Goal: Task Accomplishment & Management: Manage account settings

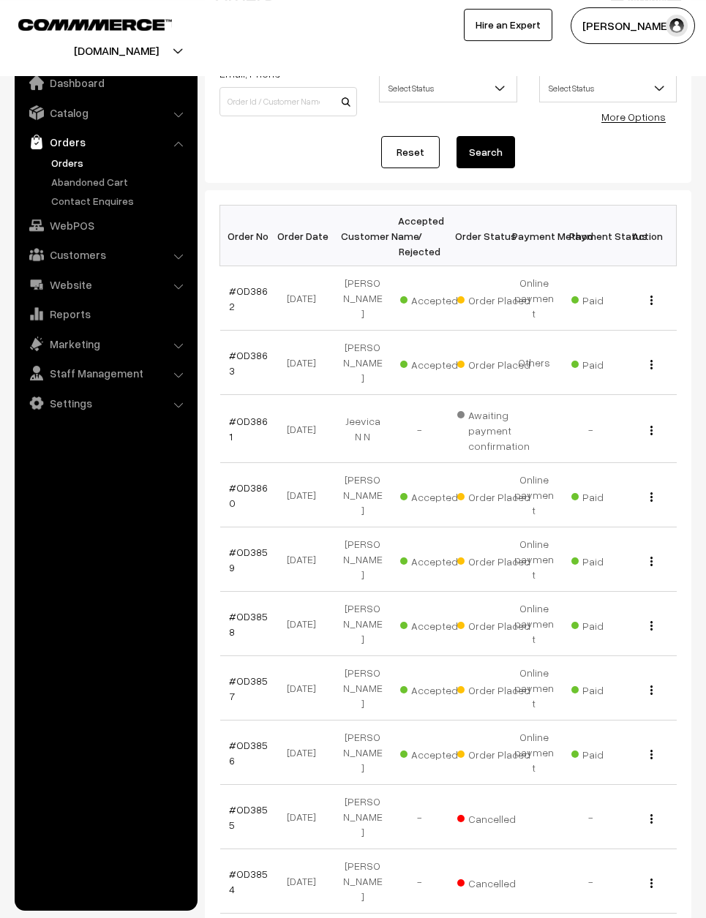
scroll to position [121, 0]
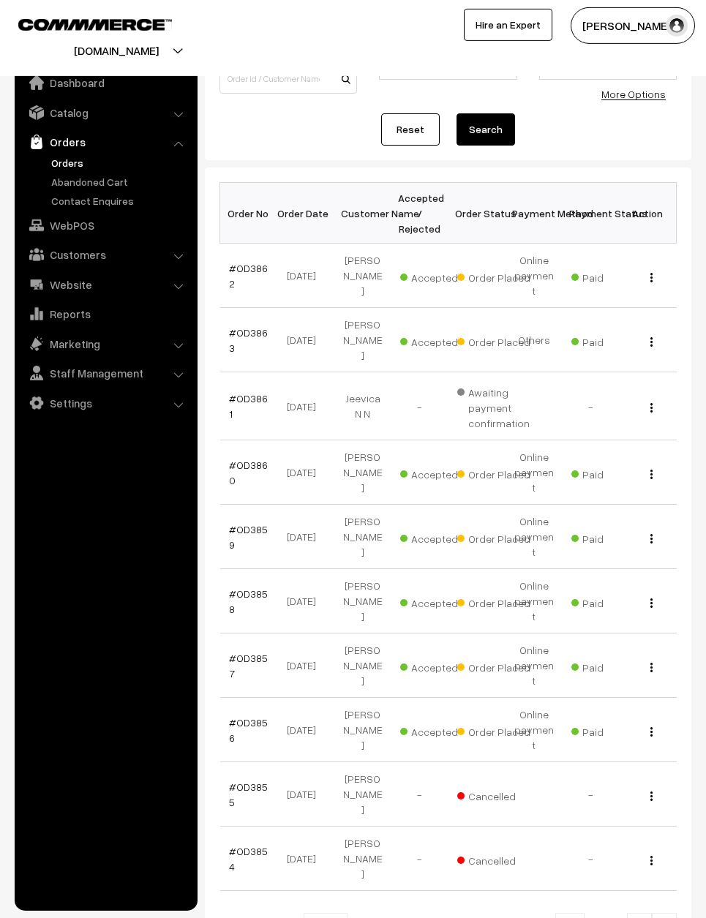
click at [247, 663] on td "#OD3857" at bounding box center [248, 666] width 57 height 64
click at [220, 706] on td "#OD3856" at bounding box center [248, 730] width 57 height 64
click at [237, 716] on link "#OD3856" at bounding box center [248, 730] width 39 height 28
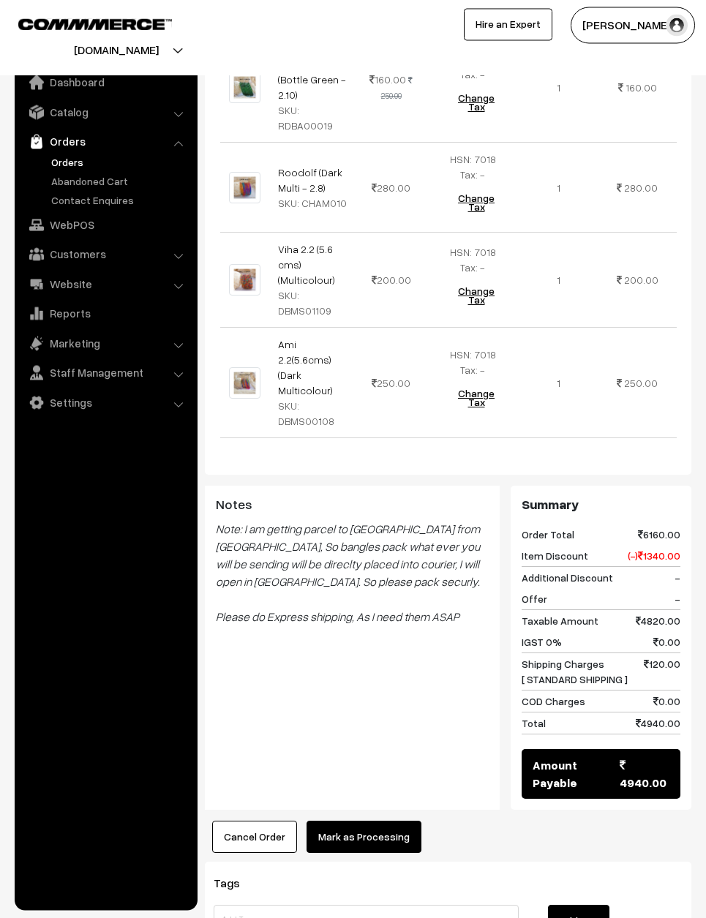
scroll to position [2773, 0]
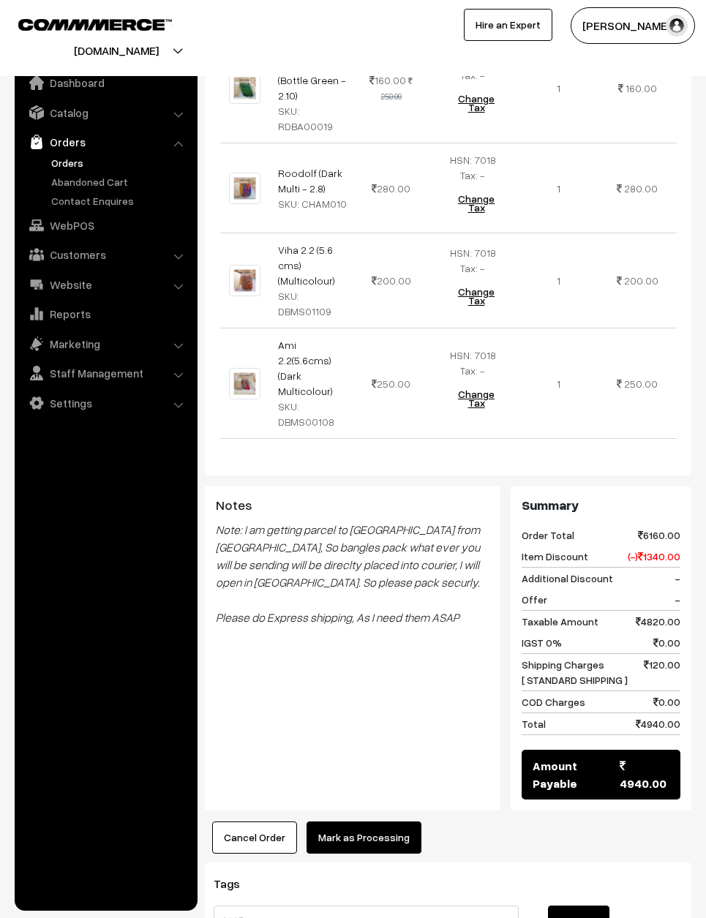
click at [367, 822] on button "Mark as Processing" at bounding box center [364, 838] width 115 height 32
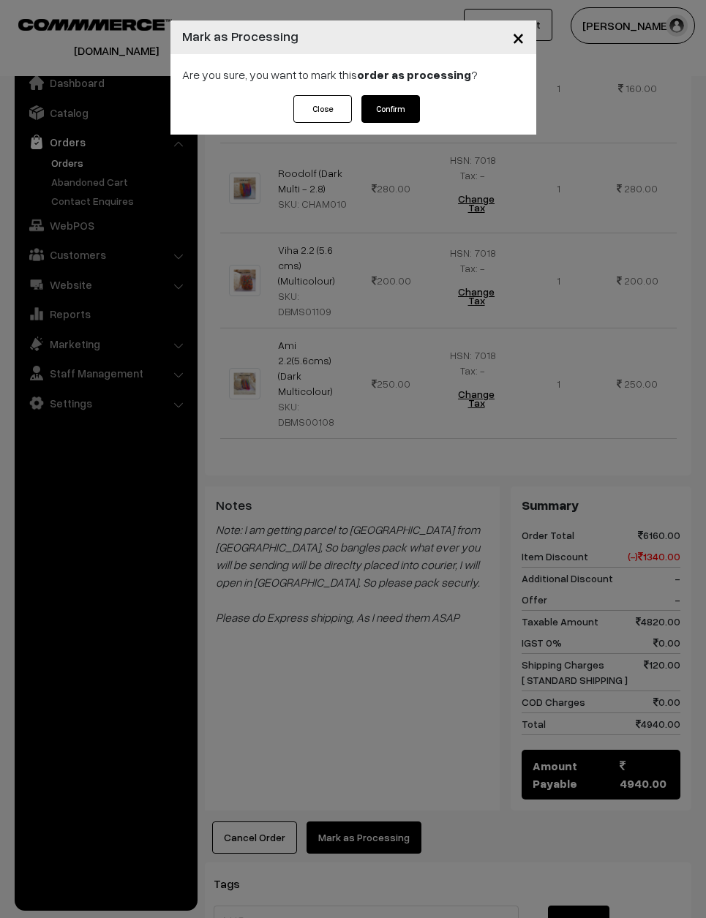
click at [398, 110] on button "Confirm" at bounding box center [391, 109] width 59 height 28
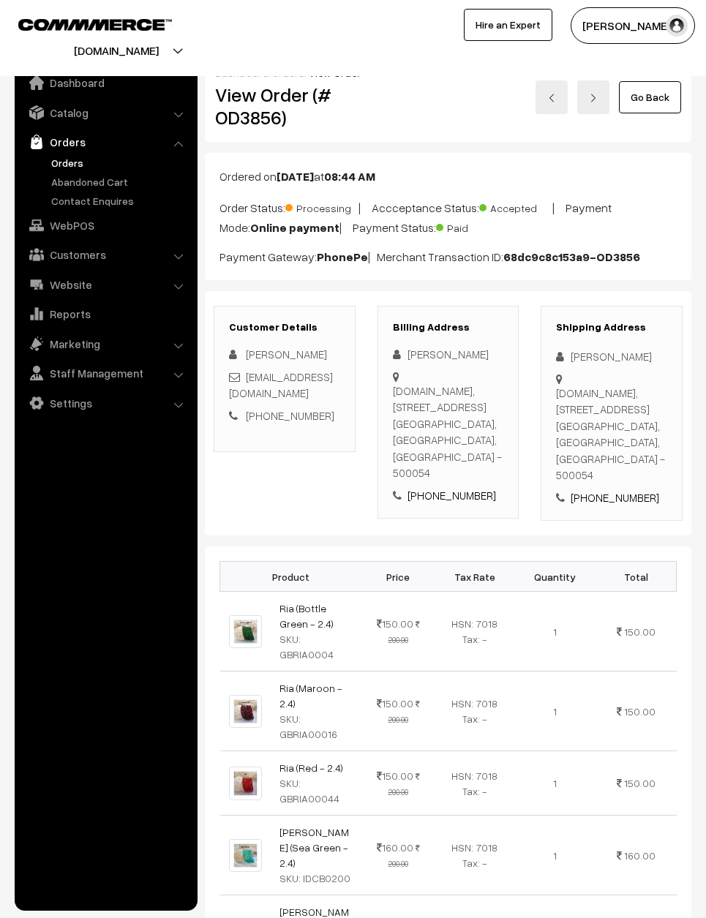
click at [678, 81] on link "Go Back" at bounding box center [650, 97] width 62 height 32
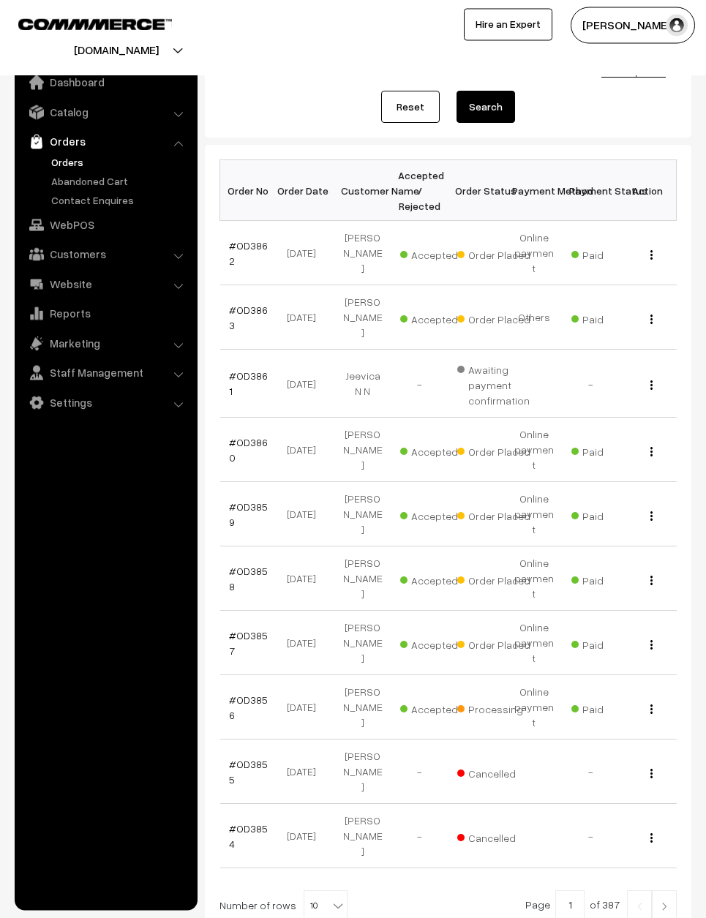
scroll to position [143, 0]
click at [255, 612] on td "#OD3857" at bounding box center [248, 644] width 57 height 64
click at [261, 630] on link "#OD3857" at bounding box center [248, 644] width 39 height 28
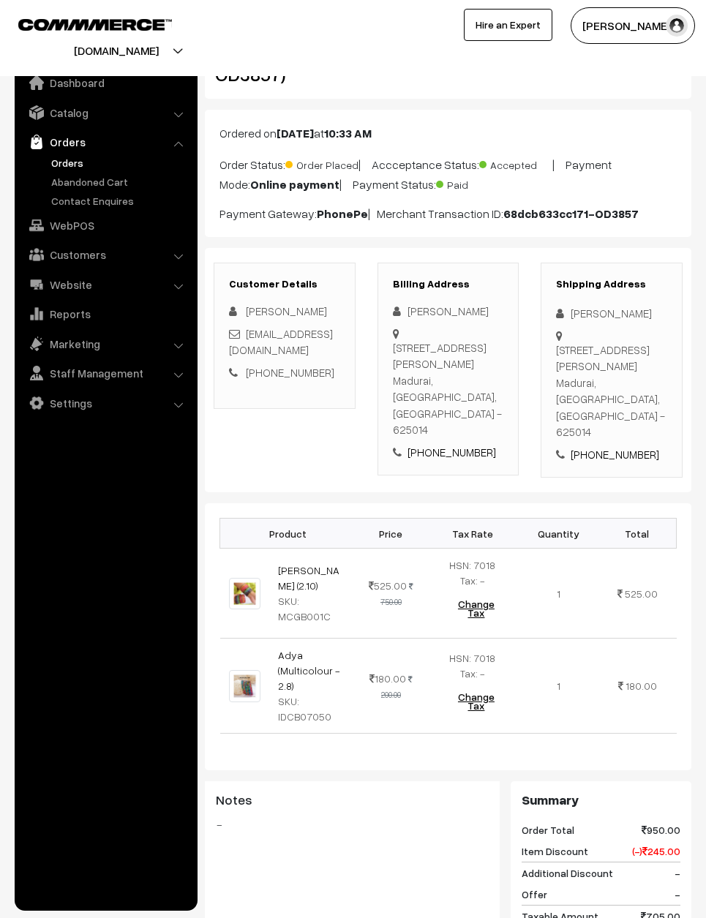
scroll to position [42, 0]
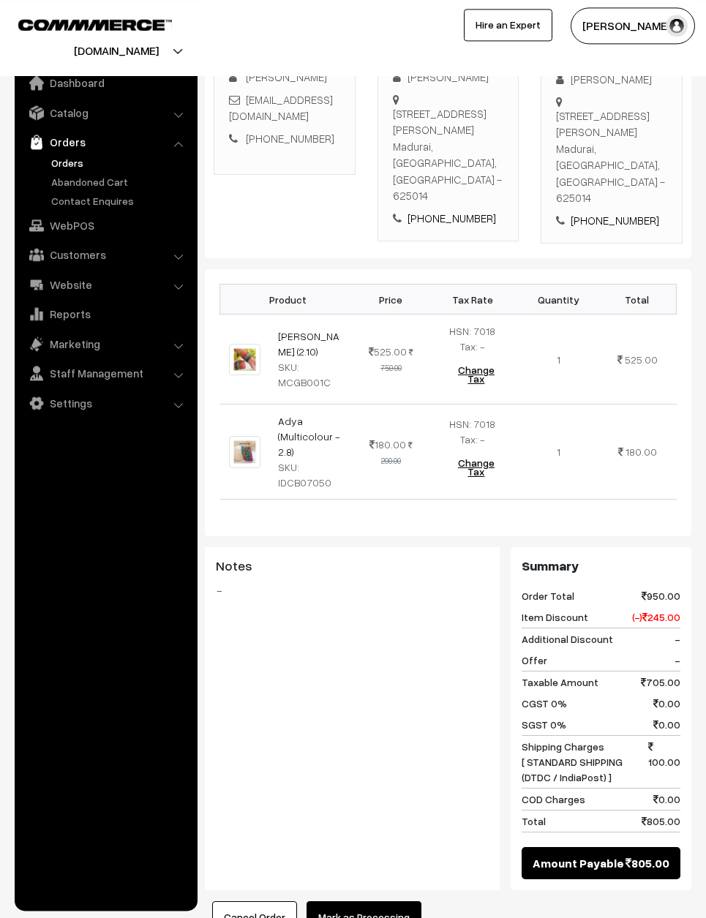
click at [377, 910] on button "Mark as Processing" at bounding box center [364, 918] width 115 height 32
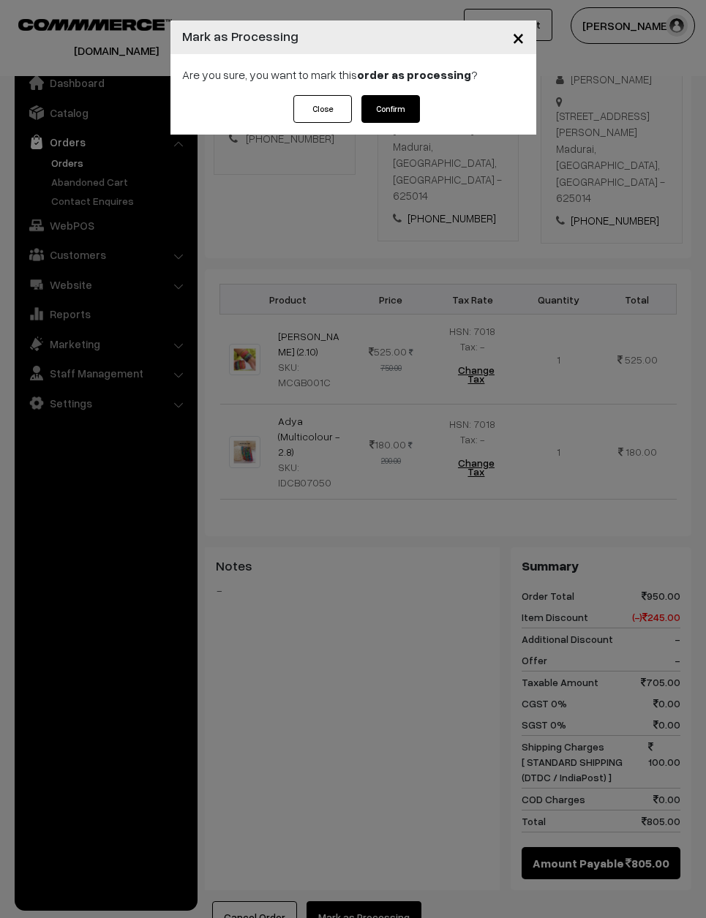
click at [396, 112] on button "Confirm" at bounding box center [391, 109] width 59 height 28
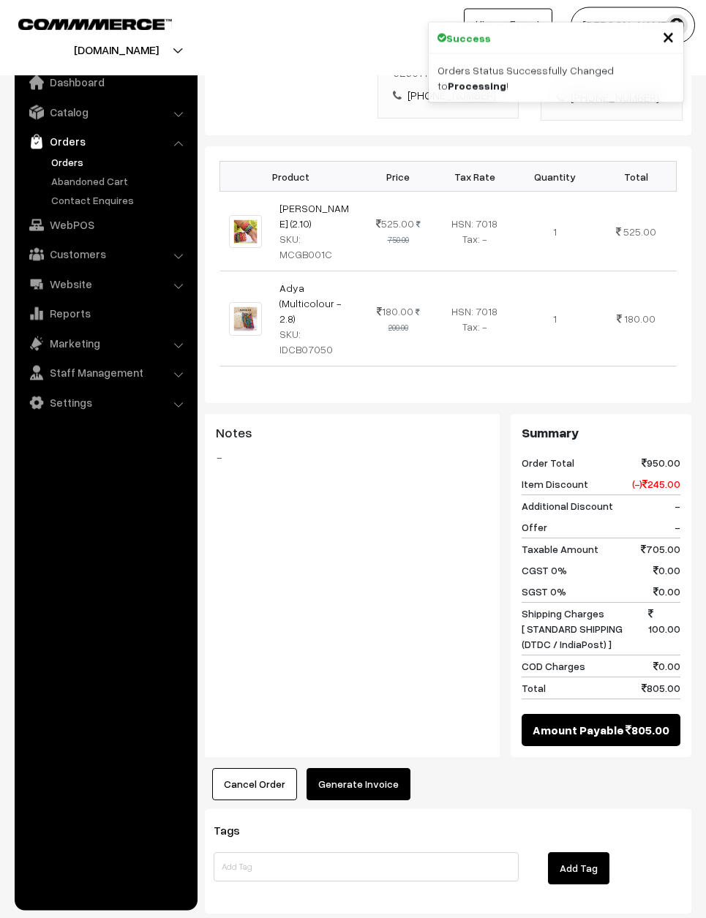
scroll to position [400, 0]
click at [352, 769] on button "Generate Invoice" at bounding box center [359, 785] width 104 height 32
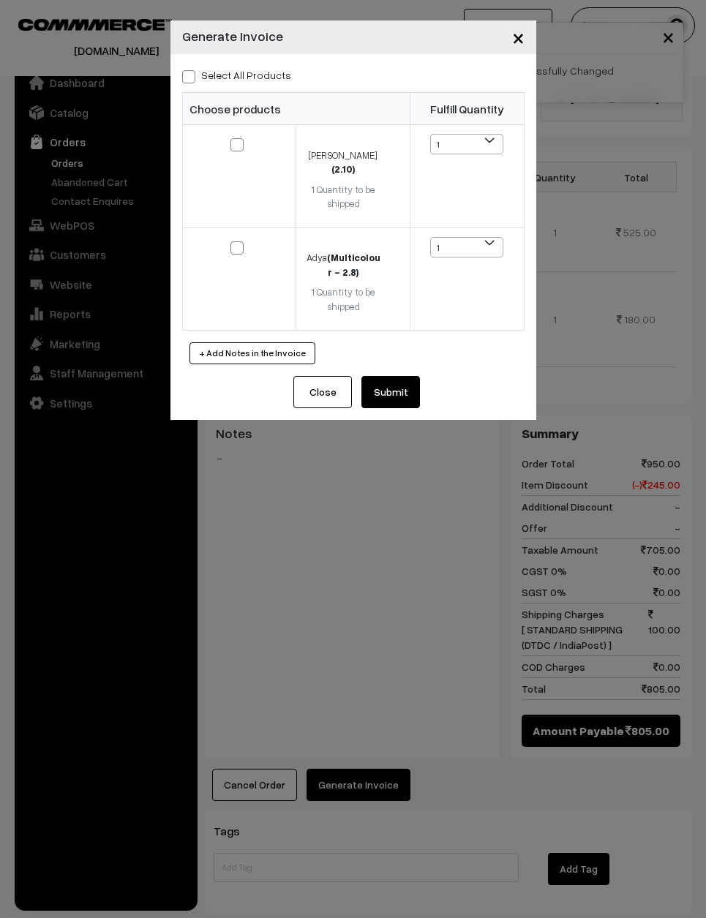
click at [198, 80] on label "Select All Products" at bounding box center [236, 74] width 109 height 15
click at [192, 79] on input "Select All Products" at bounding box center [187, 75] width 10 height 10
checkbox input "true"
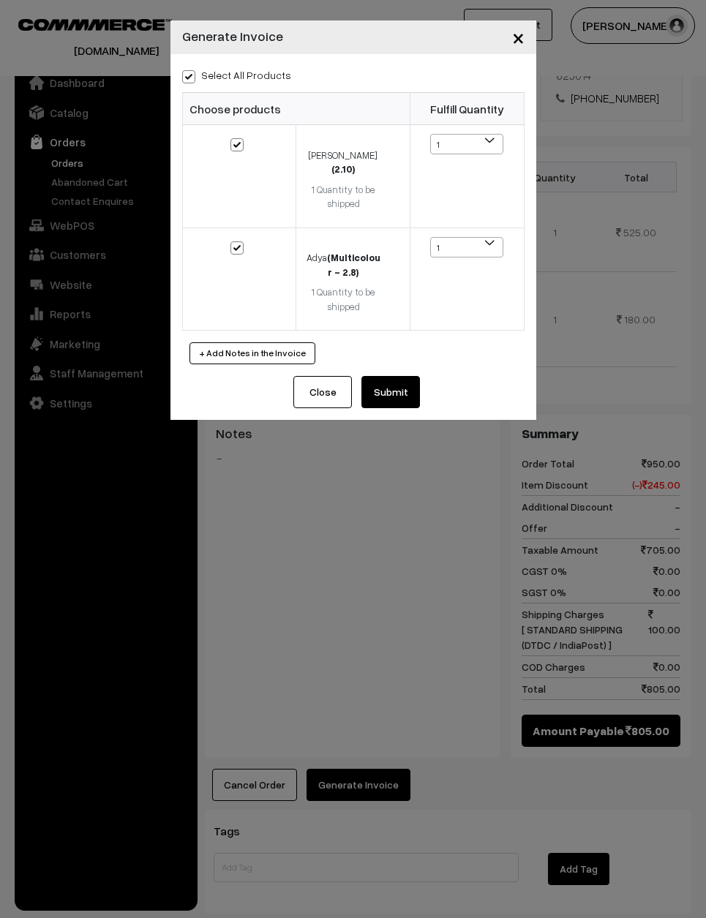
click at [375, 376] on button "Submit" at bounding box center [391, 392] width 59 height 32
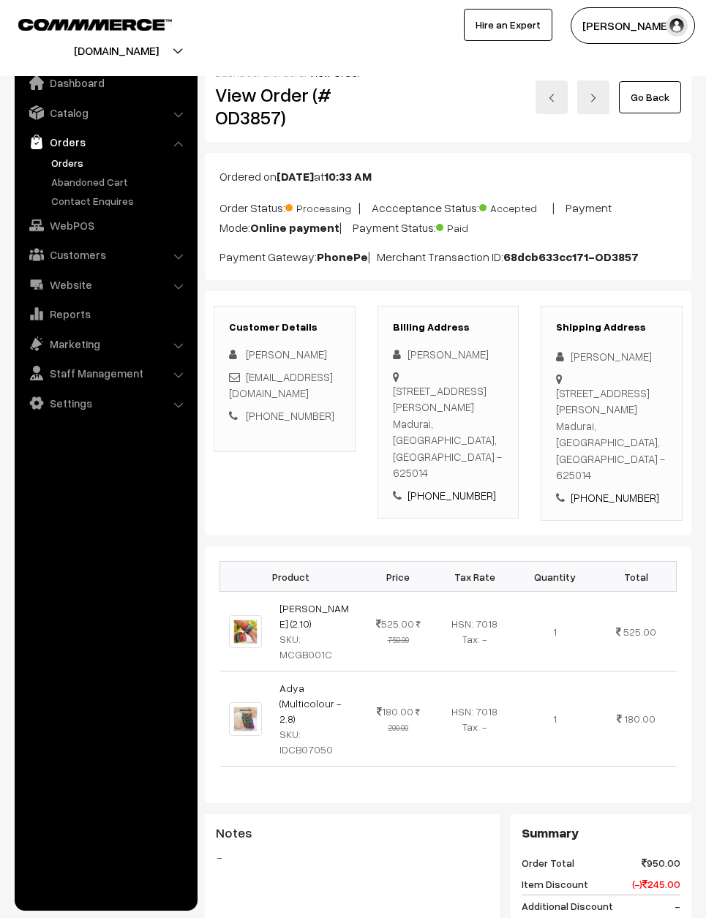
click at [650, 94] on link "Go Back" at bounding box center [650, 97] width 62 height 32
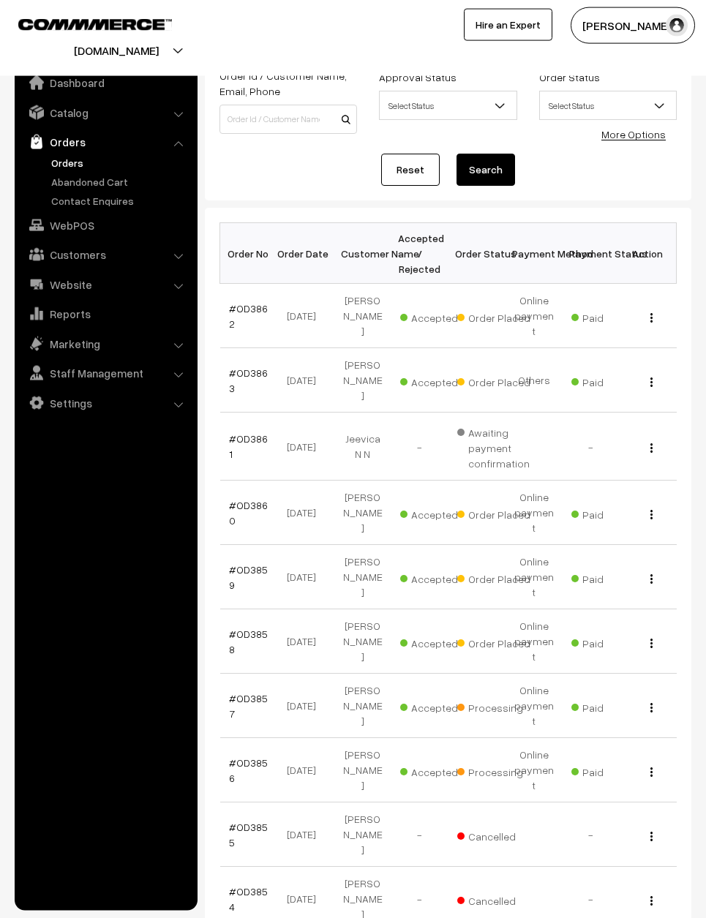
scroll to position [108, 0]
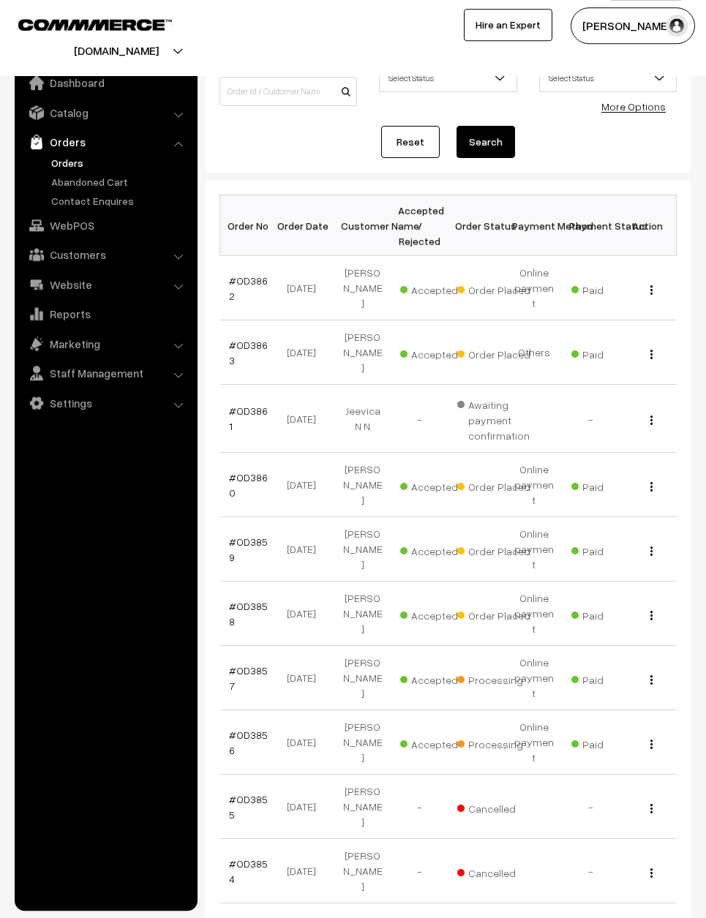
click at [243, 729] on link "#OD3856" at bounding box center [248, 743] width 39 height 28
click at [263, 729] on link "#OD3856" at bounding box center [248, 743] width 39 height 28
click at [238, 729] on link "#OD3856" at bounding box center [248, 743] width 39 height 28
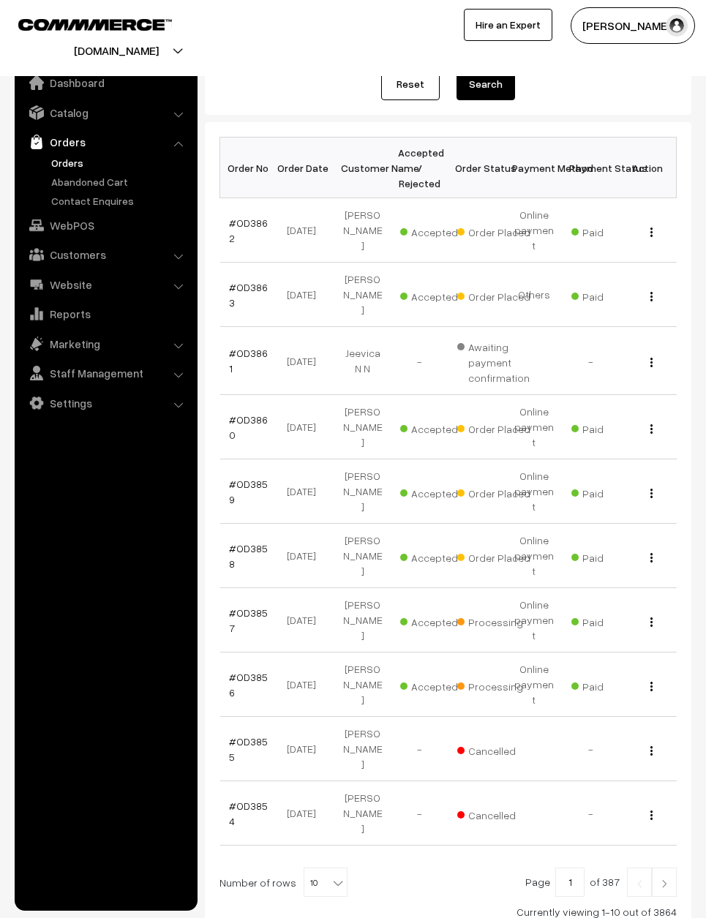
click at [238, 671] on link "#OD3856" at bounding box center [248, 685] width 39 height 28
click at [244, 671] on link "#OD3856" at bounding box center [248, 685] width 39 height 28
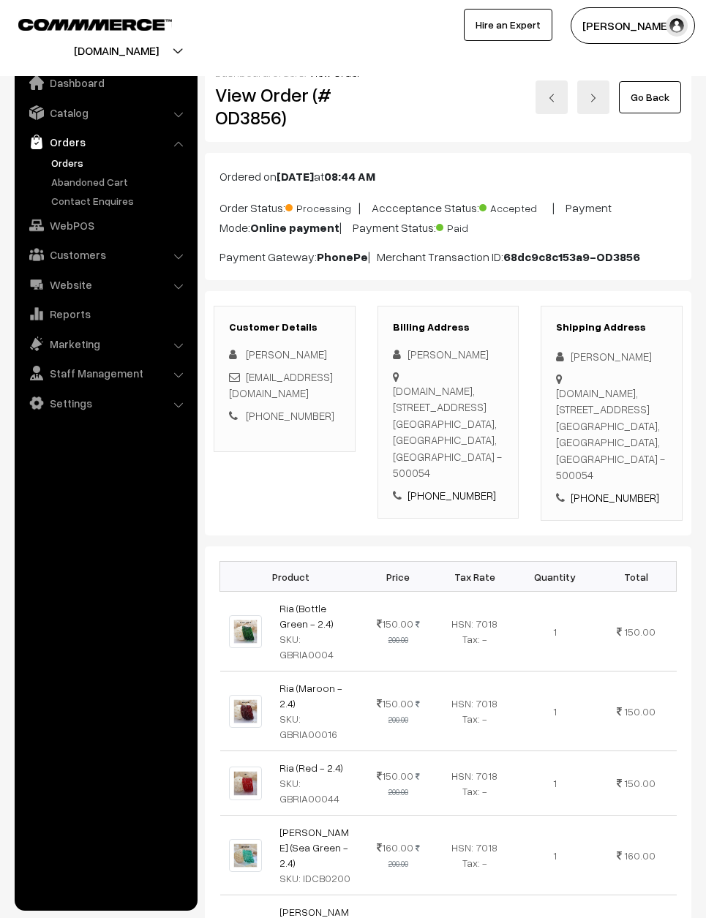
click at [662, 86] on link "Go Back" at bounding box center [650, 97] width 62 height 32
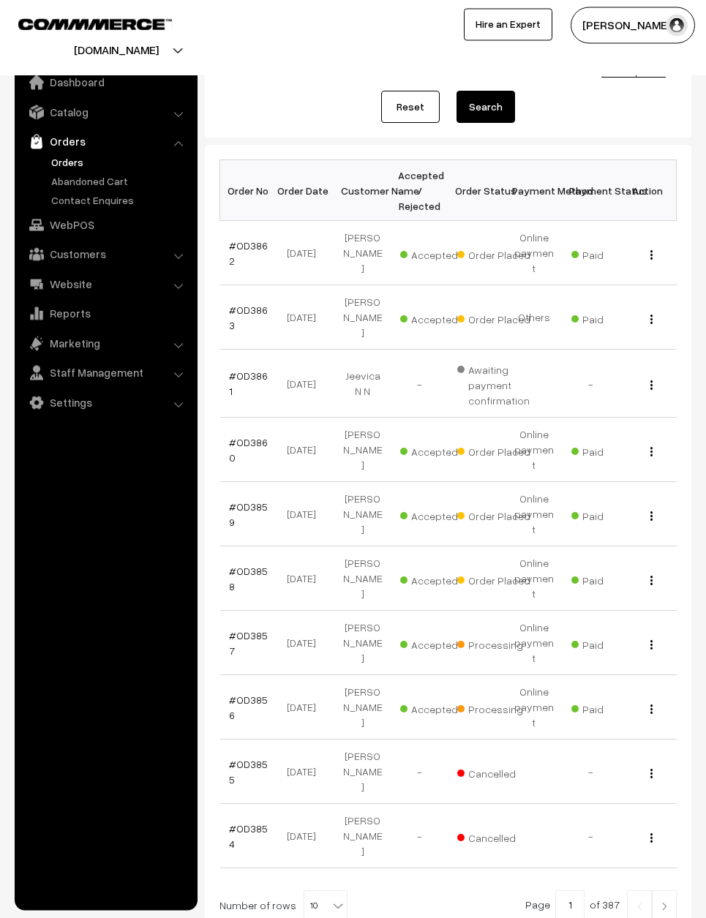
scroll to position [143, 0]
click at [235, 630] on link "#OD3857" at bounding box center [248, 644] width 39 height 28
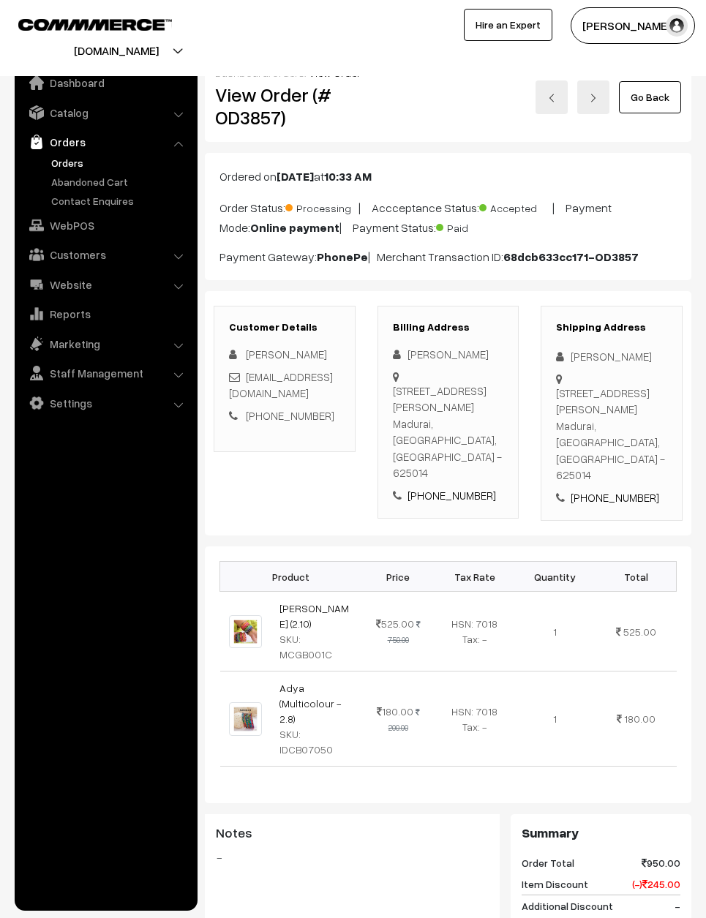
click at [654, 91] on link "Go Back" at bounding box center [650, 97] width 62 height 32
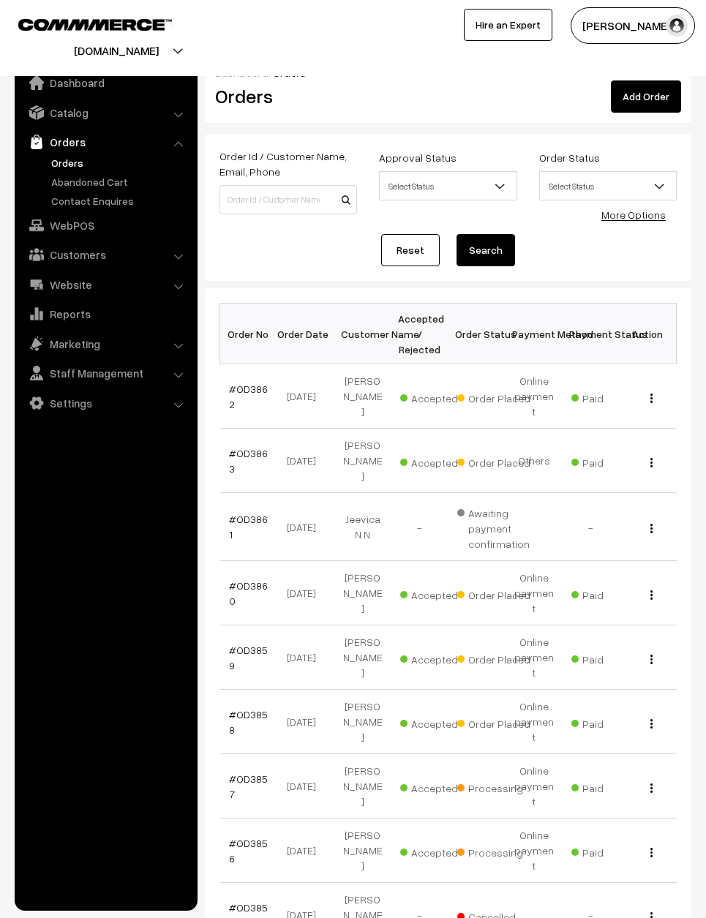
click at [250, 708] on link "#OD3858" at bounding box center [248, 722] width 39 height 28
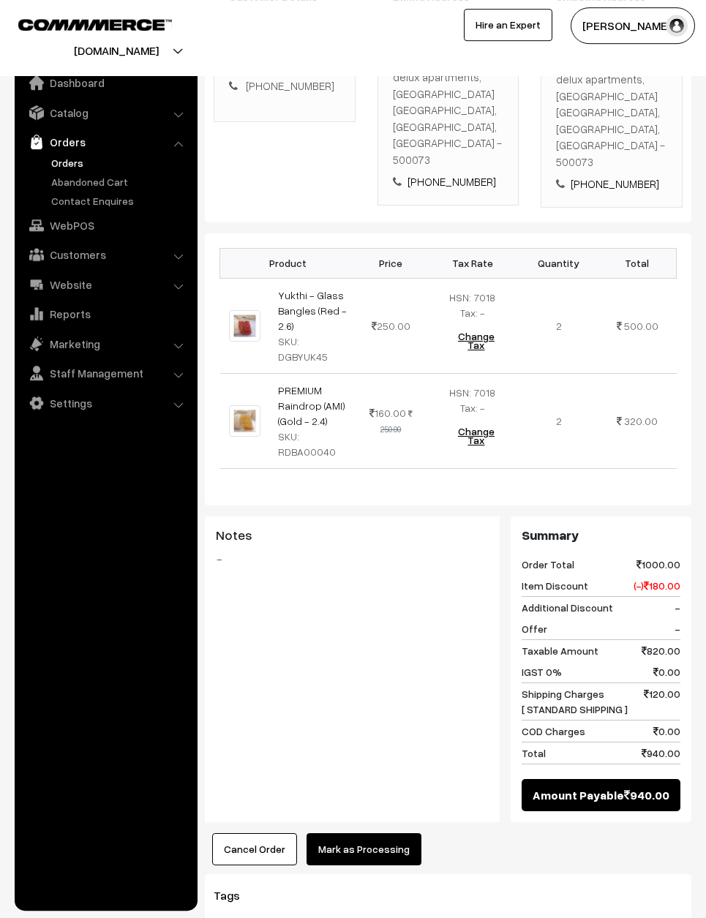
scroll to position [329, 0]
click at [361, 834] on button "Mark as Processing" at bounding box center [364, 850] width 115 height 32
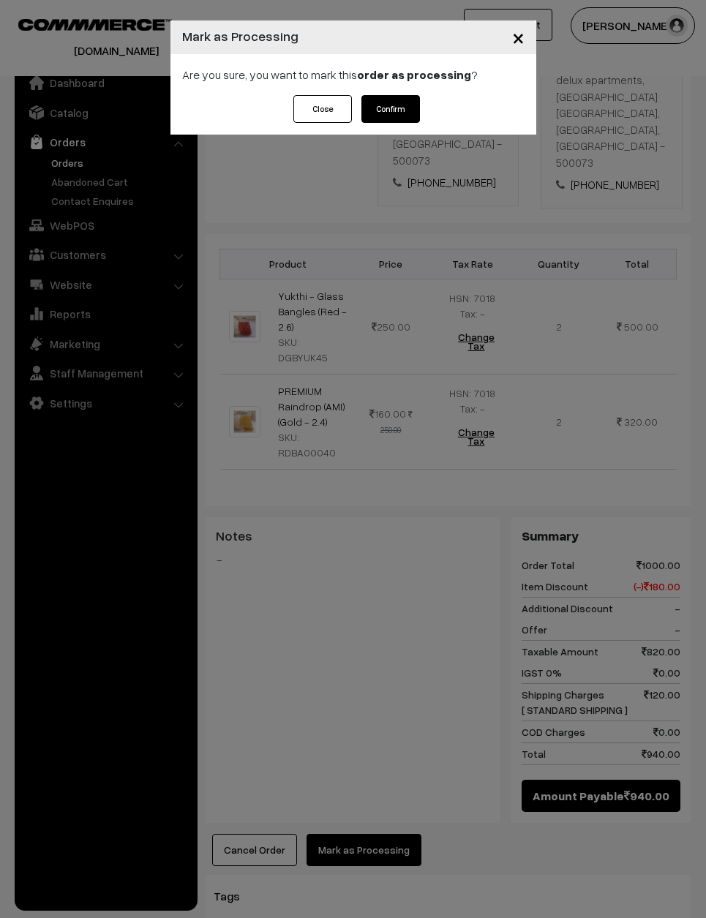
click at [396, 105] on button "Confirm" at bounding box center [391, 109] width 59 height 28
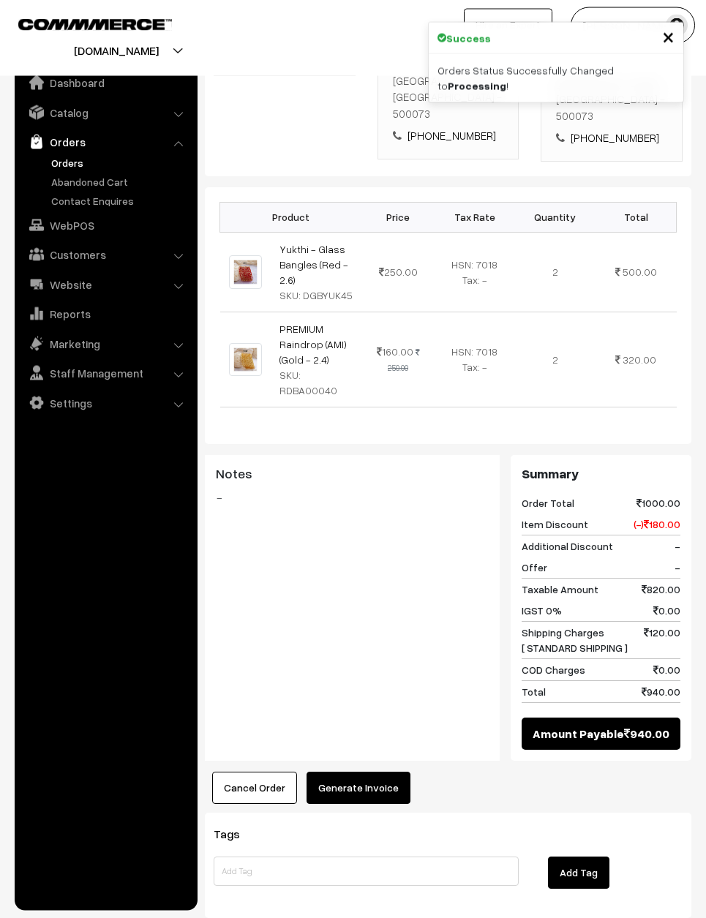
click at [369, 772] on button "Generate Invoice" at bounding box center [359, 788] width 104 height 32
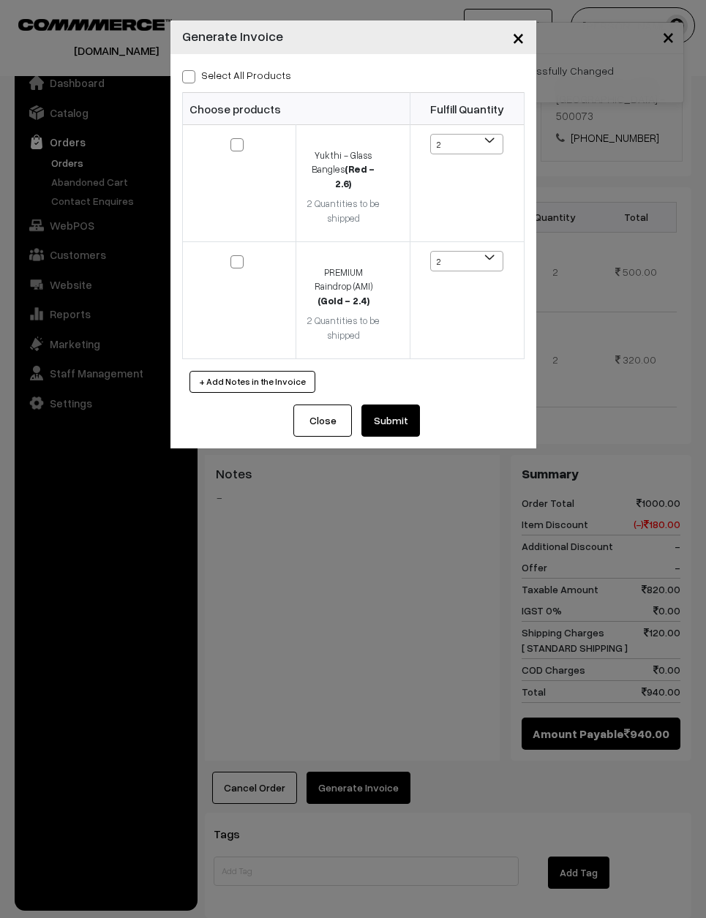
click at [190, 70] on input "Select All Products" at bounding box center [187, 75] width 10 height 10
checkbox input "true"
click at [389, 405] on button "Submit" at bounding box center [391, 421] width 59 height 32
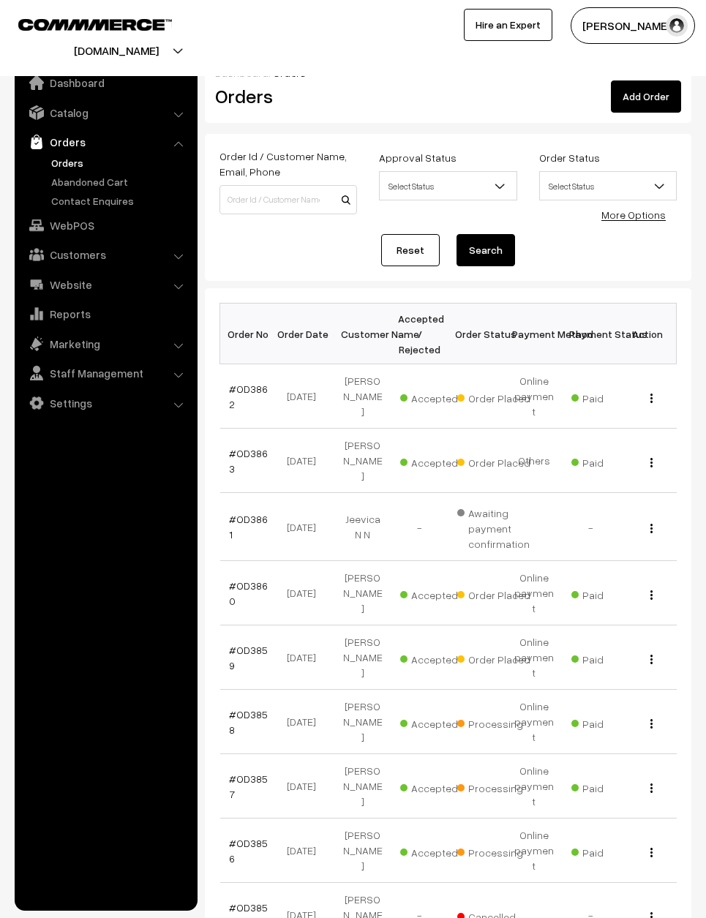
click at [245, 644] on link "#OD3859" at bounding box center [248, 658] width 39 height 28
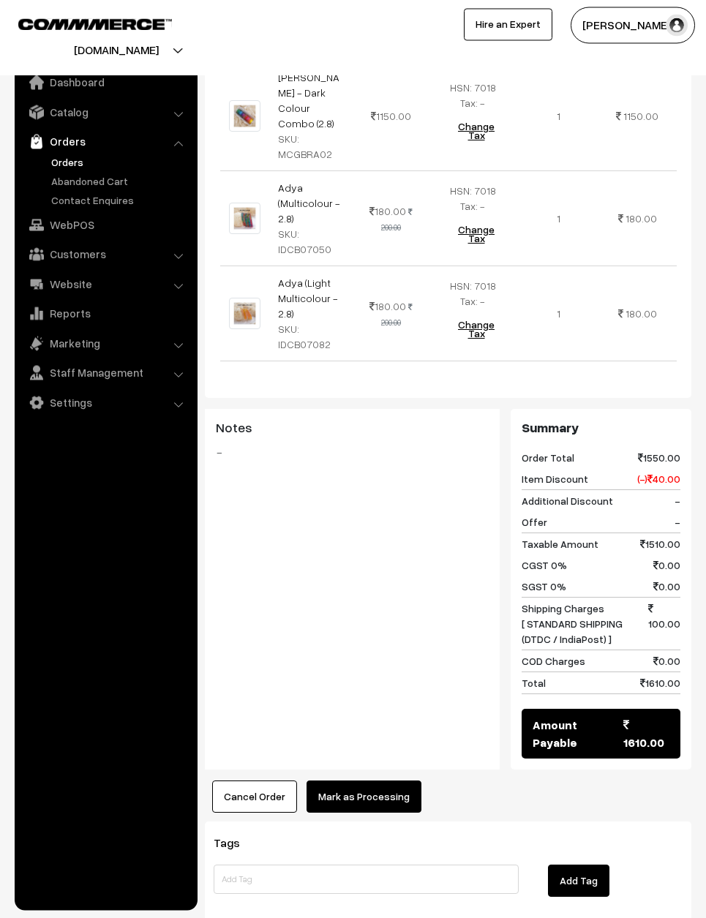
scroll to position [548, 0]
click at [391, 782] on button "Mark as Processing" at bounding box center [364, 798] width 115 height 32
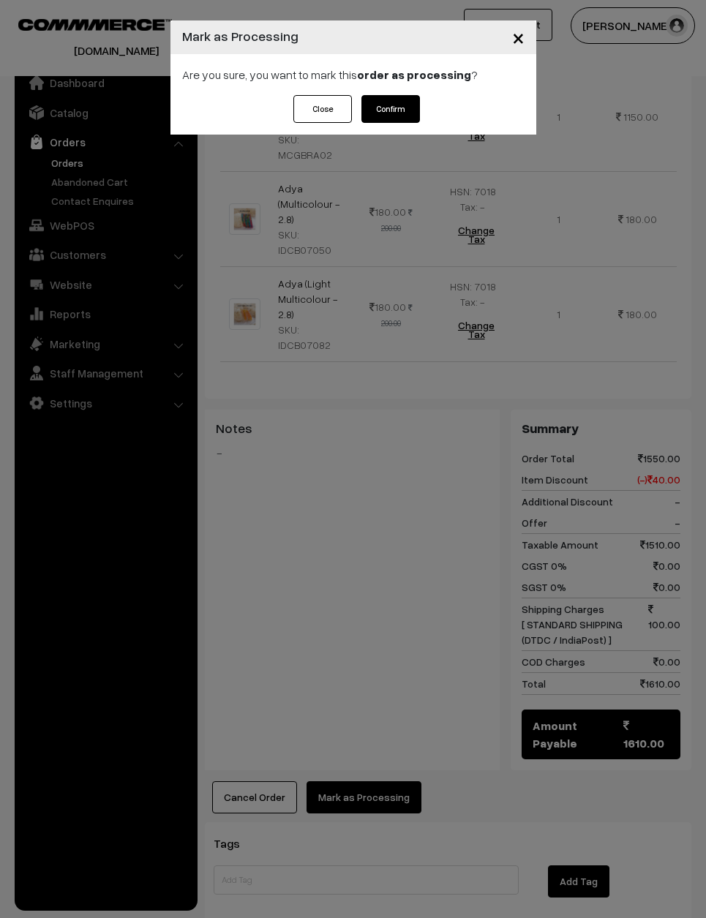
click at [413, 104] on button "Confirm" at bounding box center [391, 109] width 59 height 28
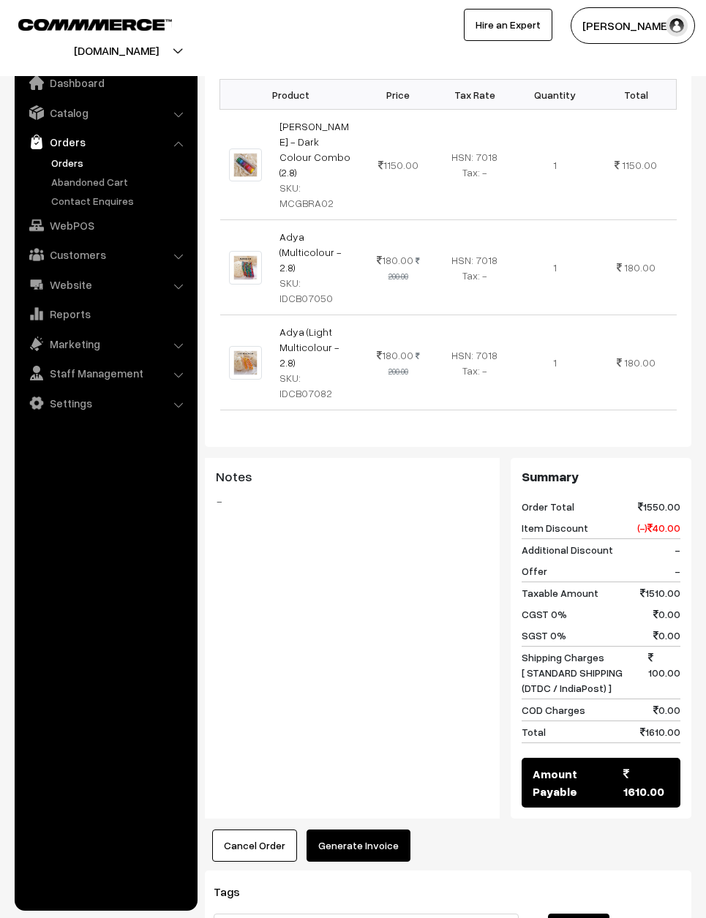
scroll to position [500, 0]
click at [378, 830] on button "Generate Invoice" at bounding box center [359, 846] width 104 height 32
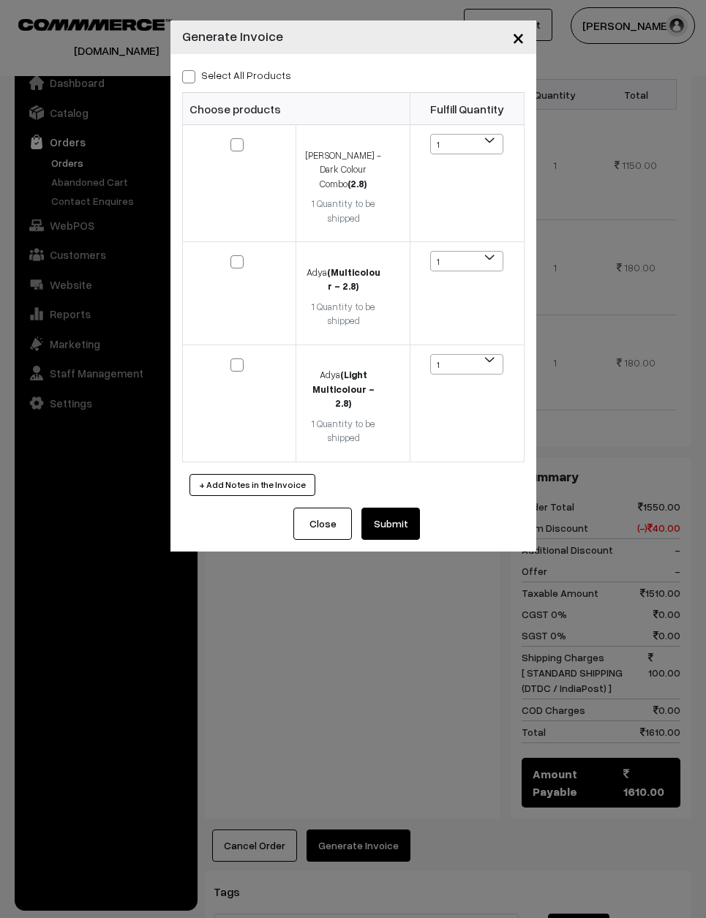
click at [190, 70] on input "Select All Products" at bounding box center [187, 75] width 10 height 10
checkbox input "true"
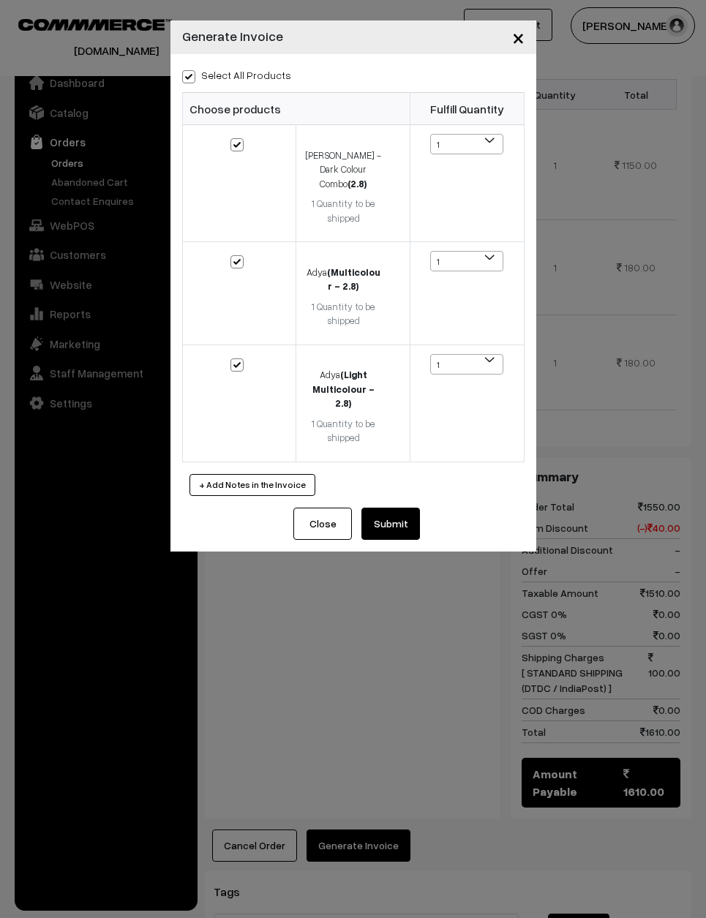
click at [404, 508] on button "Submit" at bounding box center [391, 524] width 59 height 32
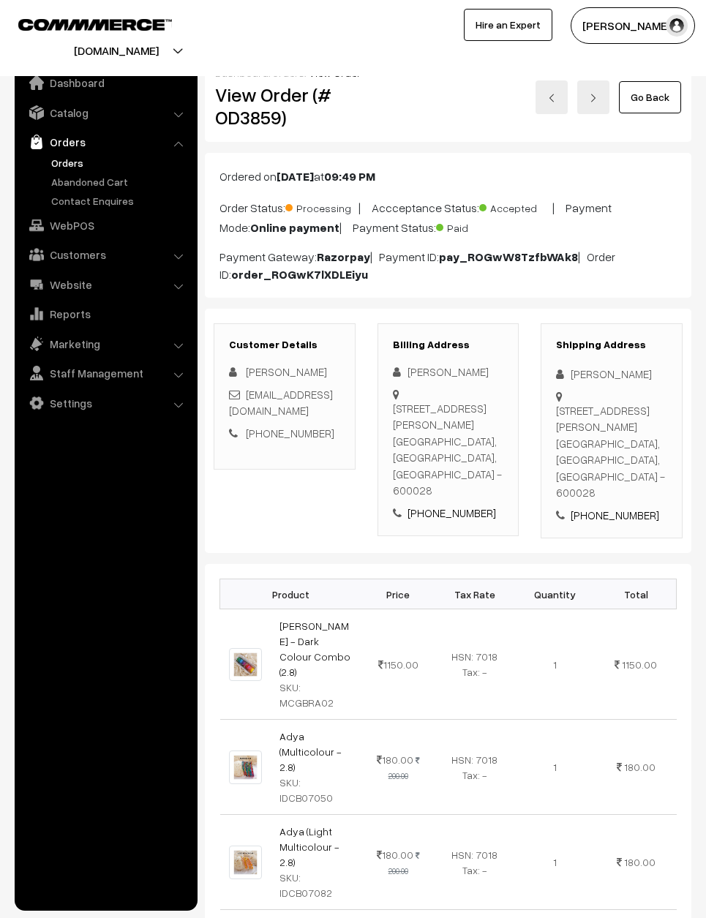
click at [670, 89] on link "Go Back" at bounding box center [650, 97] width 62 height 32
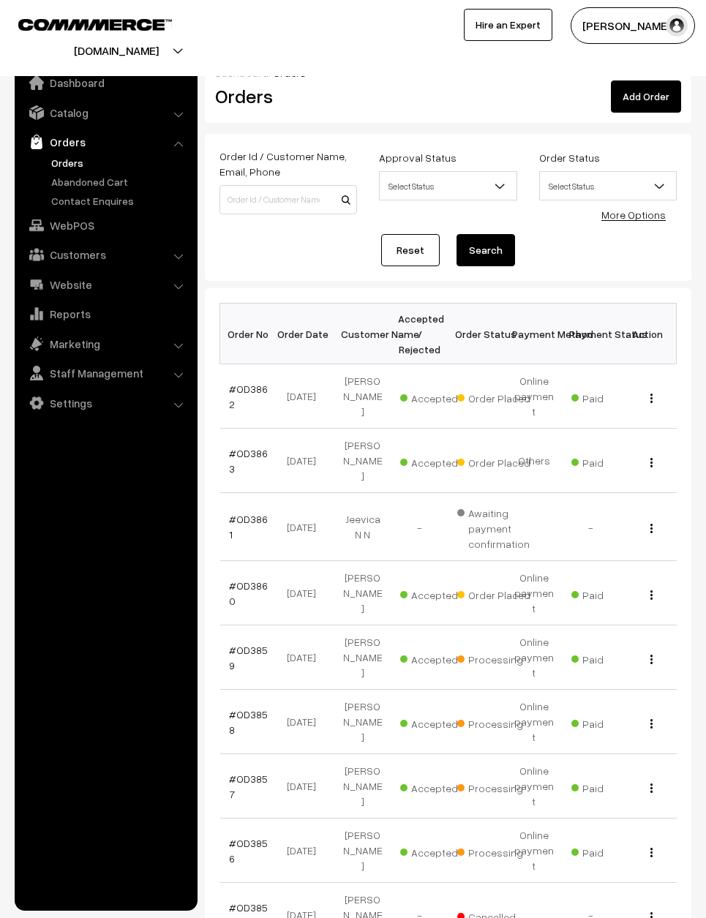
click at [244, 582] on link "#OD3860" at bounding box center [248, 594] width 39 height 28
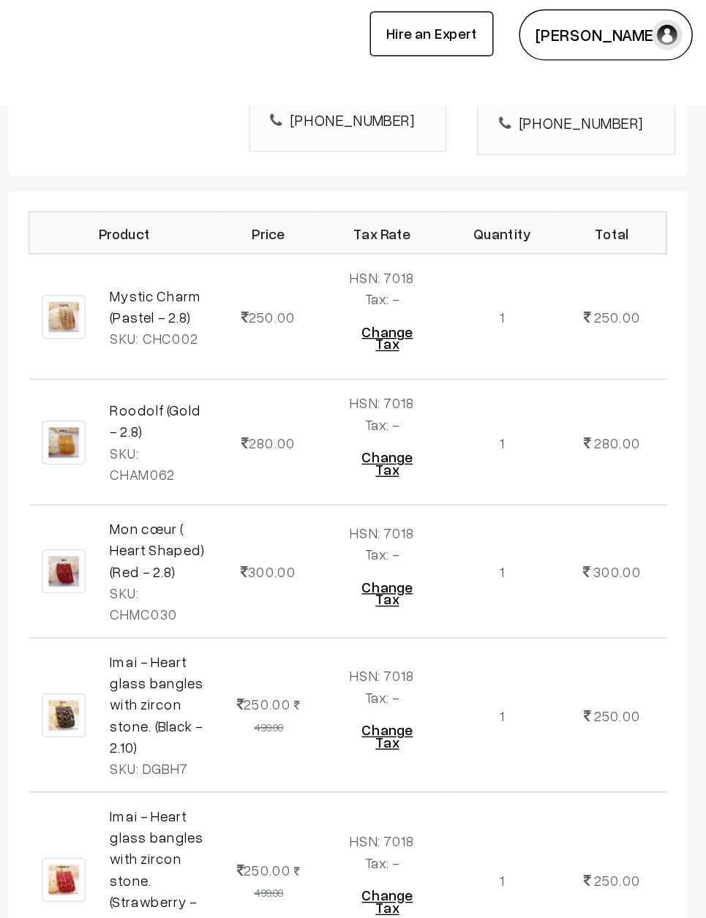
scroll to position [469, 0]
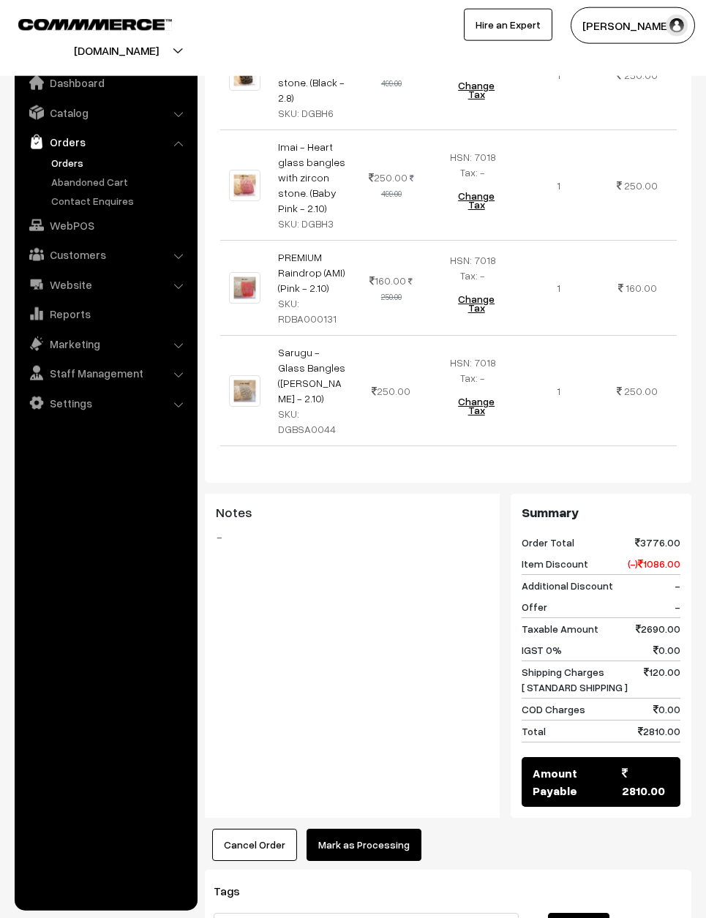
click at [372, 829] on button "Mark as Processing" at bounding box center [364, 845] width 115 height 32
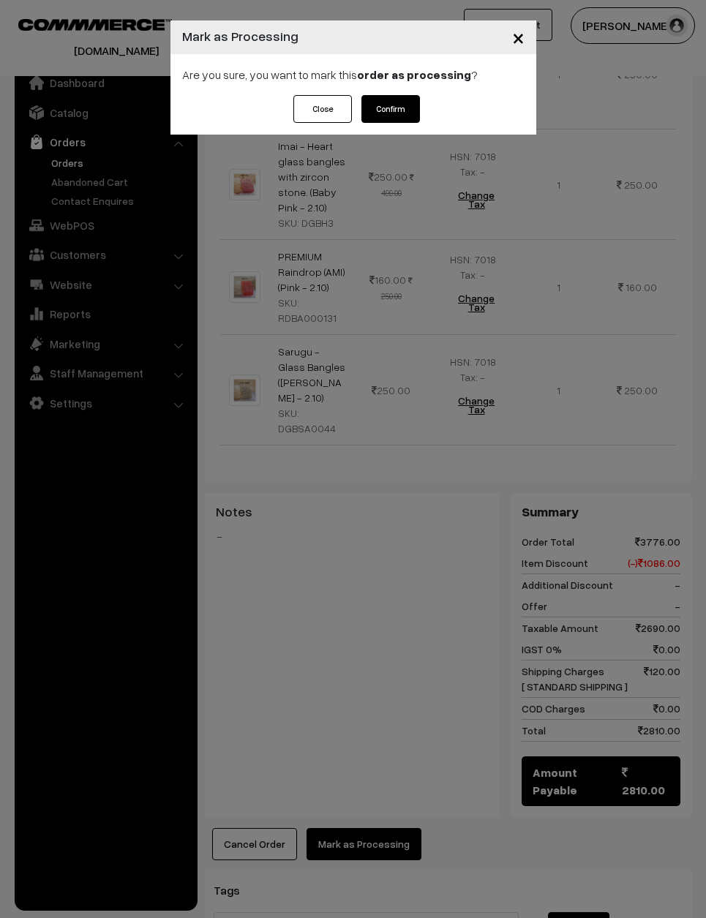
click at [406, 113] on button "Confirm" at bounding box center [391, 109] width 59 height 28
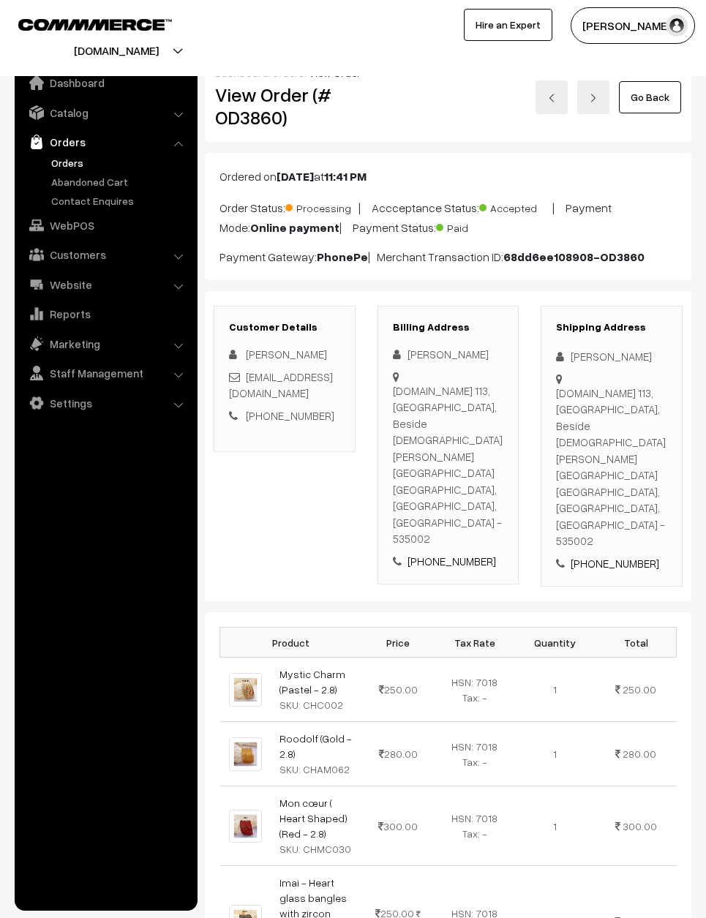
click at [648, 94] on link "Go Back" at bounding box center [650, 97] width 62 height 32
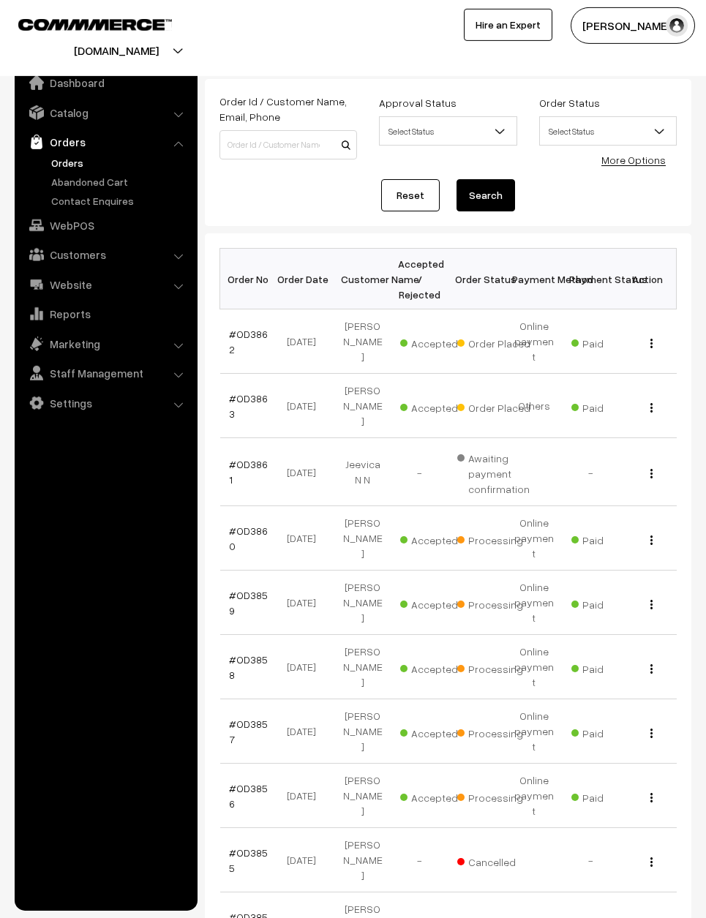
scroll to position [56, 0]
click at [243, 524] on link "#OD3860" at bounding box center [248, 538] width 39 height 28
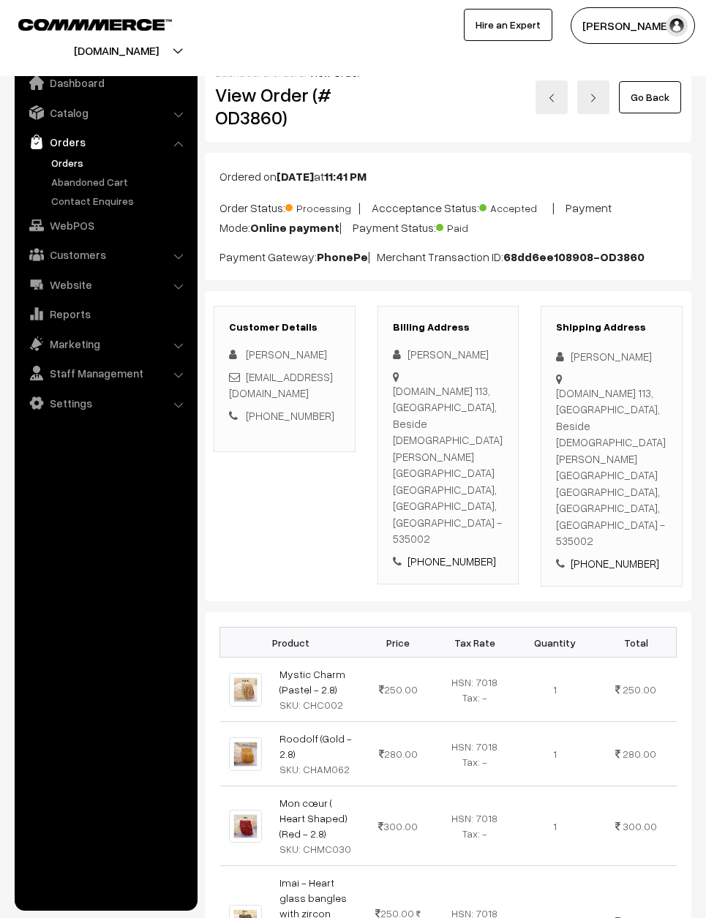
click at [645, 98] on link "Go Back" at bounding box center [650, 97] width 62 height 32
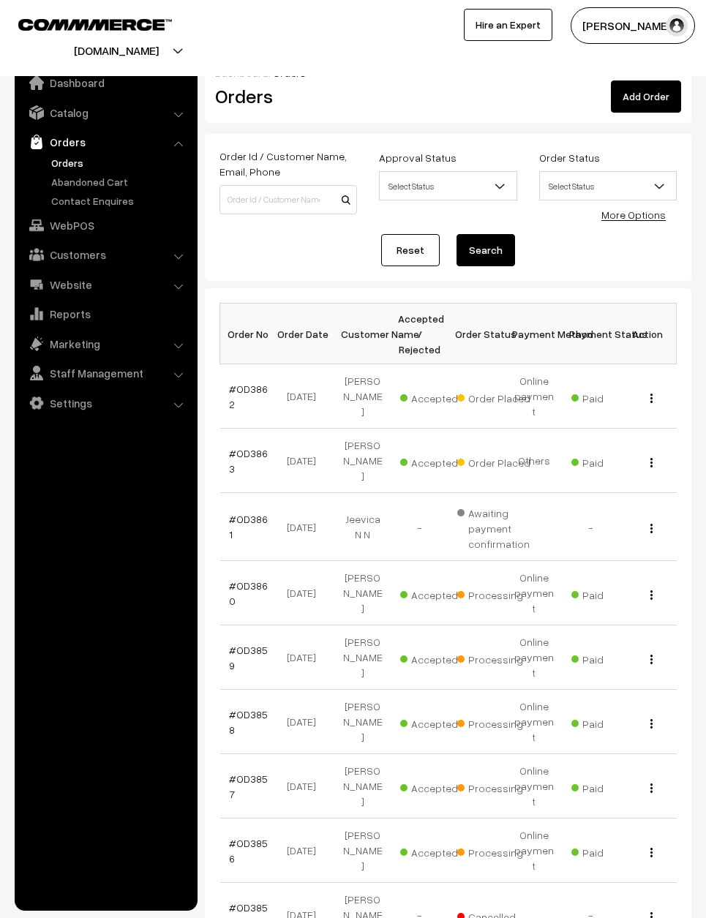
click at [236, 451] on link "#OD3863" at bounding box center [248, 461] width 39 height 28
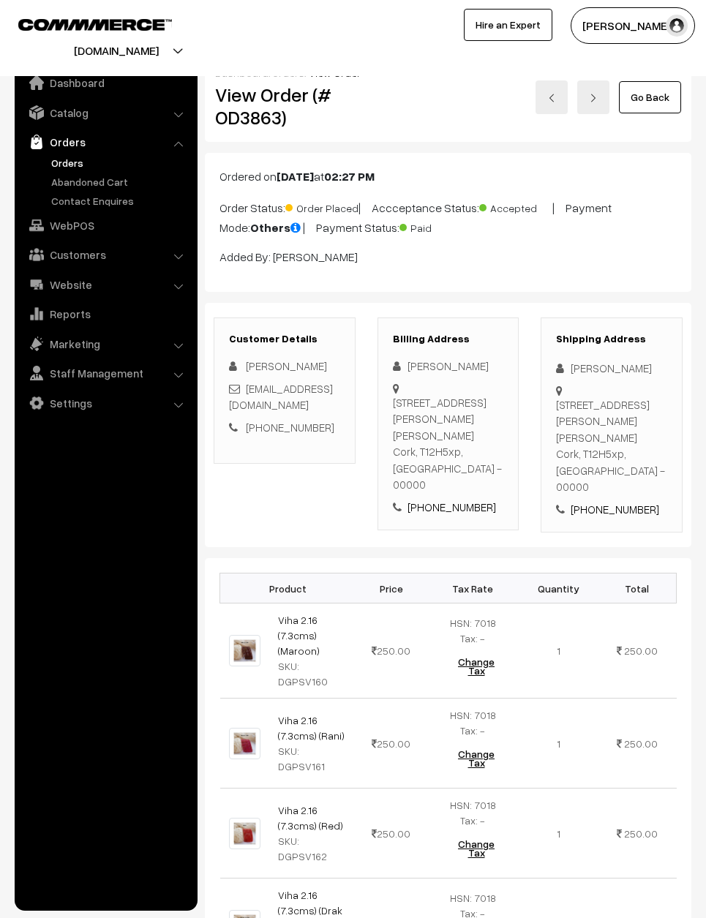
click at [659, 96] on link "Go Back" at bounding box center [650, 97] width 62 height 32
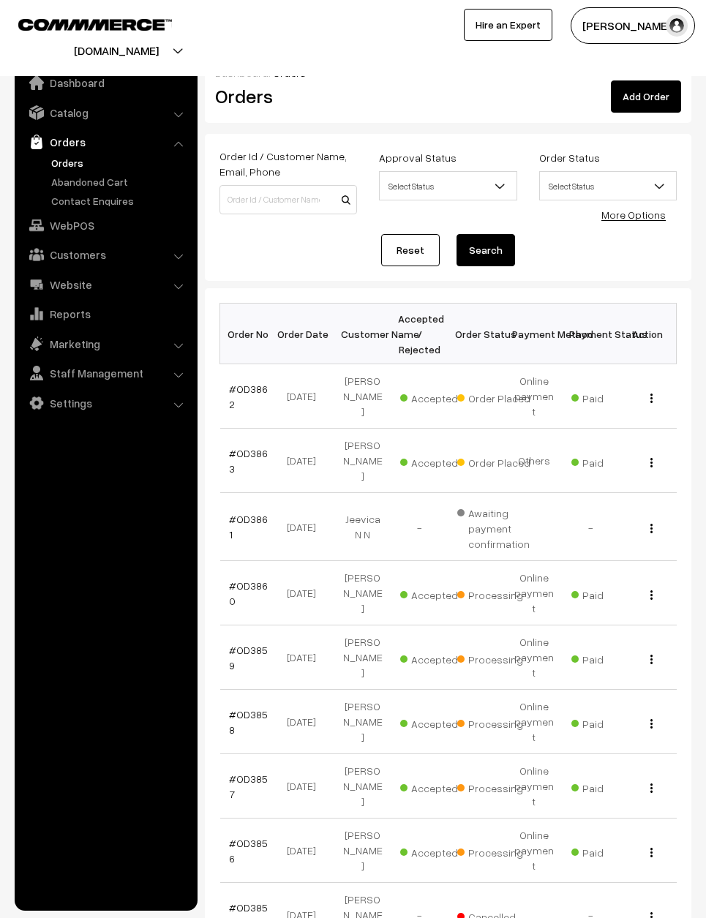
click at [259, 386] on link "#OD3862" at bounding box center [248, 397] width 39 height 28
click at [264, 383] on link "#OD3862" at bounding box center [248, 397] width 39 height 28
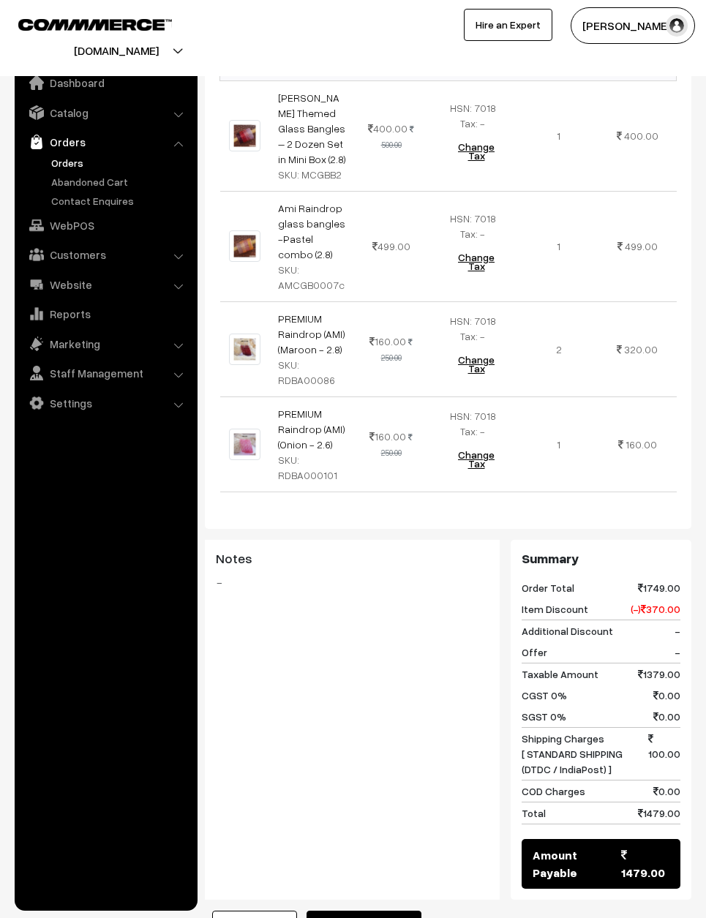
scroll to position [545, 0]
click at [394, 881] on div "Product Price Tax Rate Quantity Total Adithi -Barbie Themed Glass Bangles – 2 D…" at bounding box center [448, 490] width 487 height 908
click at [355, 911] on button "Mark as Processing" at bounding box center [364, 927] width 115 height 32
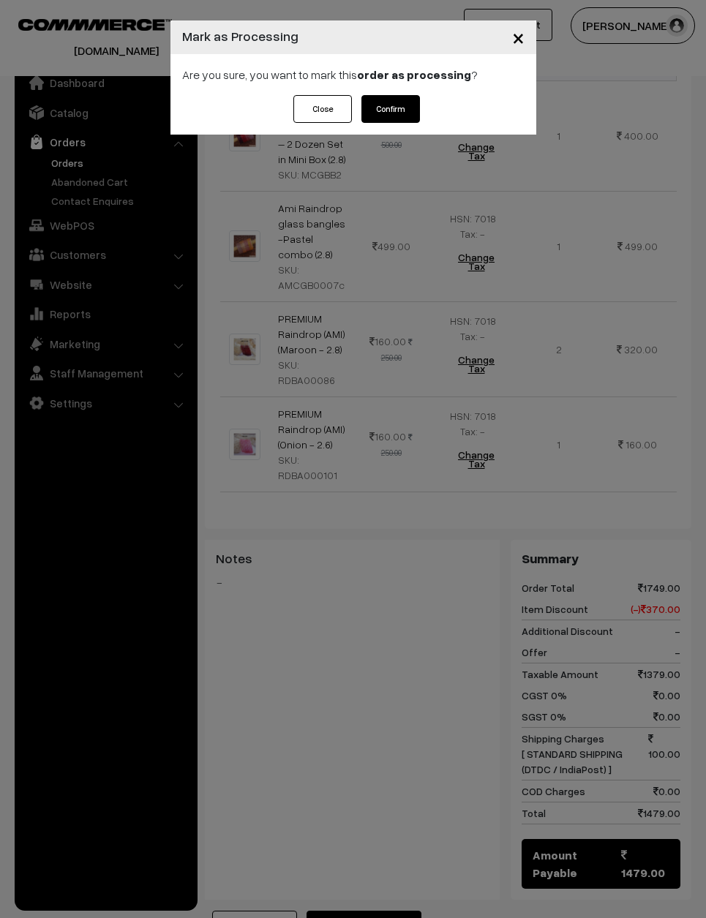
click at [396, 100] on button "Confirm" at bounding box center [391, 109] width 59 height 28
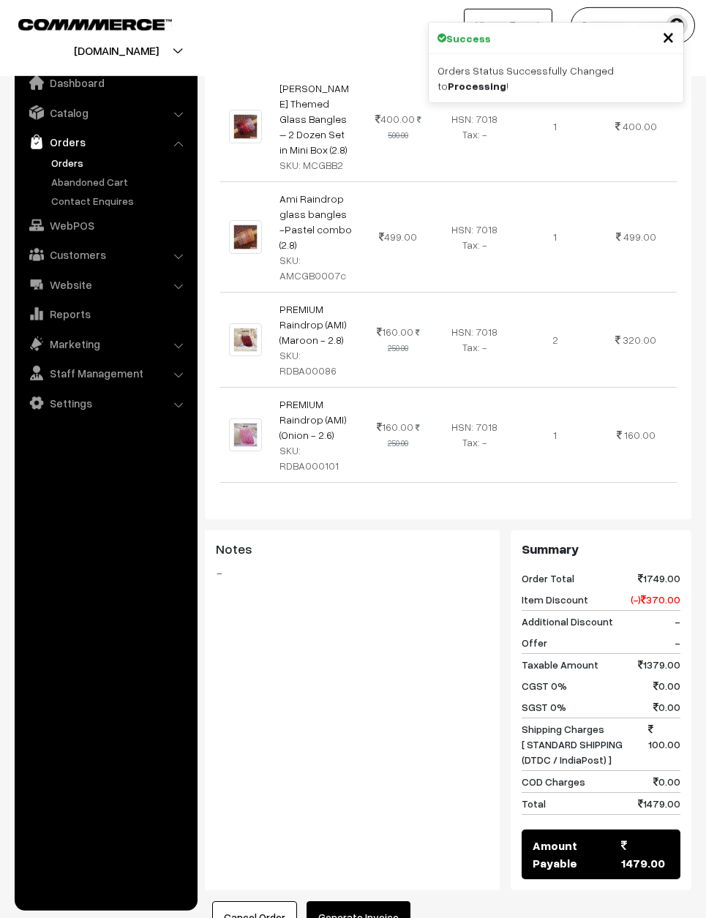
scroll to position [555, 0]
click at [386, 866] on div "Product Price Tax Rate Quantity Total [PERSON_NAME] Themed Glass Bangles – 2 Do…" at bounding box center [448, 480] width 487 height 908
click at [387, 901] on button "Generate Invoice" at bounding box center [359, 917] width 104 height 32
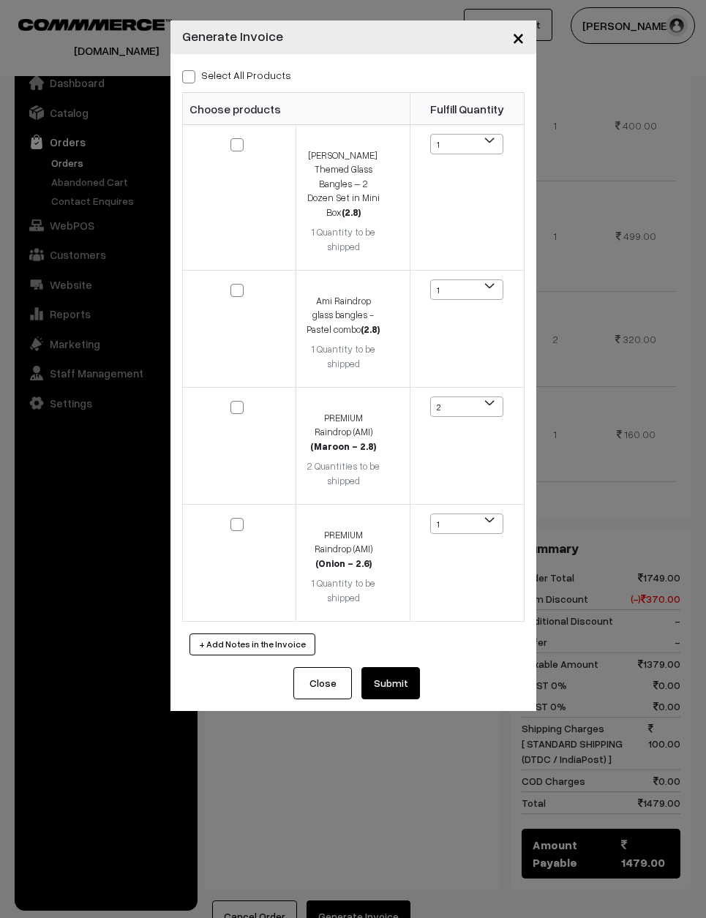
click at [177, 69] on div "Select All Products Choose products Fulfill Quantity (2.8) 1 1" at bounding box center [354, 360] width 366 height 613
click at [196, 72] on label "Select All Products" at bounding box center [236, 74] width 109 height 15
click at [192, 72] on input "Select All Products" at bounding box center [187, 75] width 10 height 10
checkbox input "true"
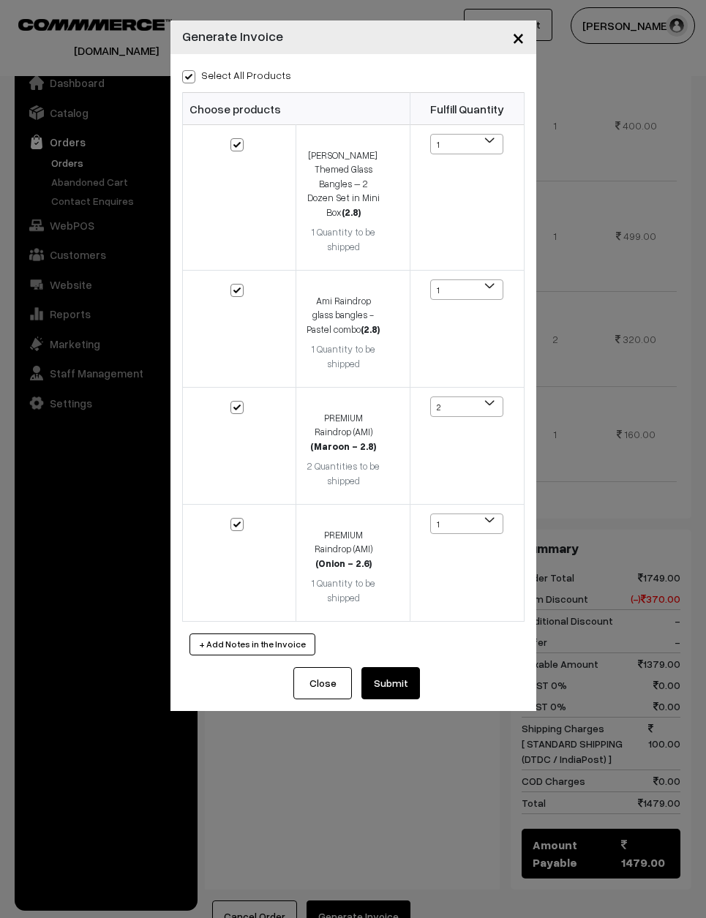
checkbox input "true"
click at [394, 667] on button "Submit" at bounding box center [391, 683] width 59 height 32
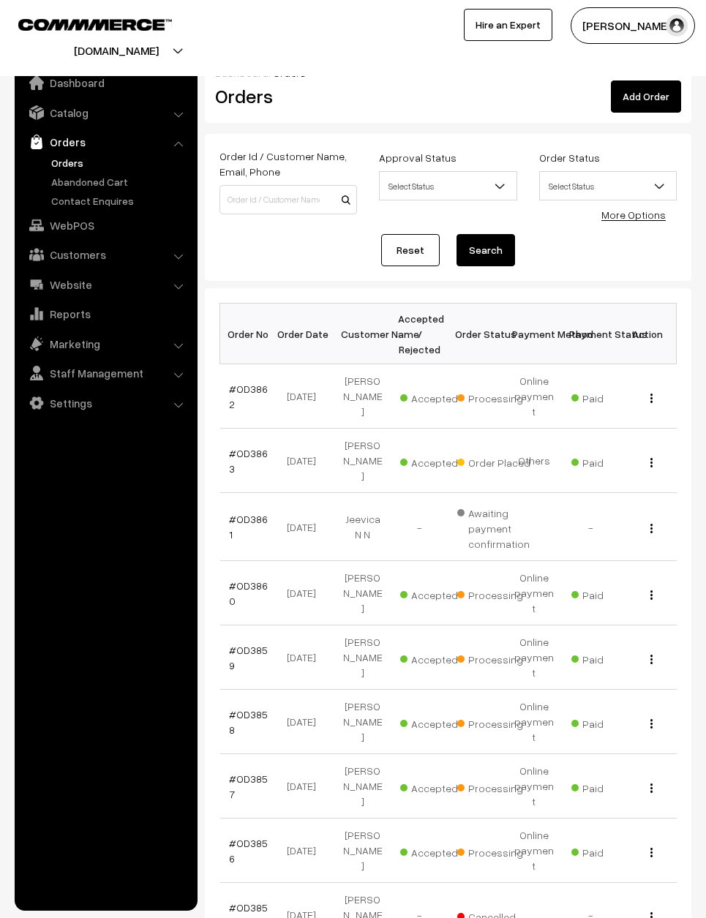
click at [246, 447] on link "#OD3863" at bounding box center [248, 461] width 39 height 28
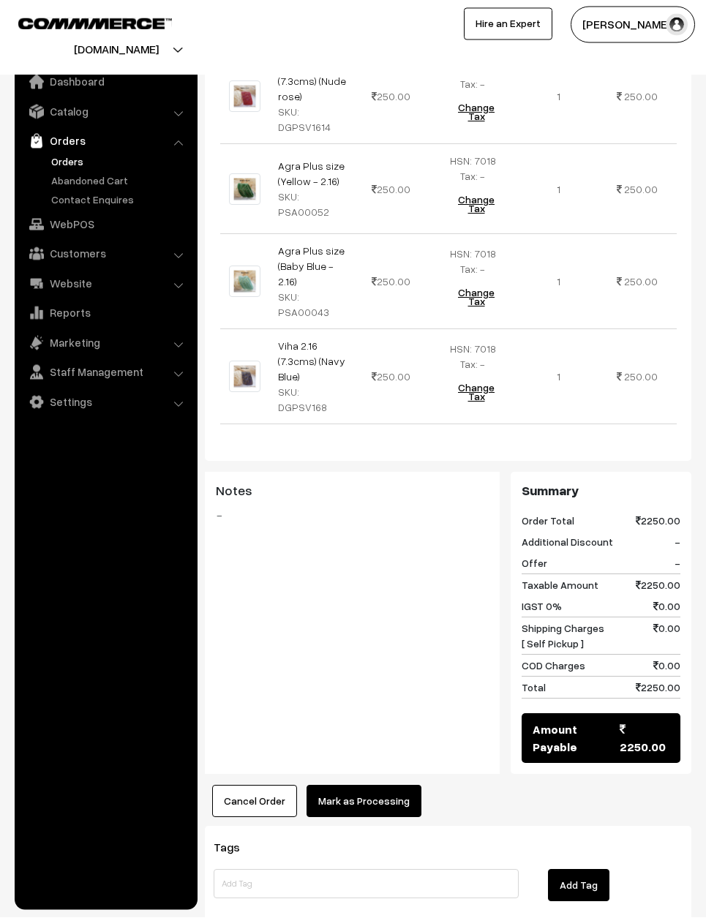
scroll to position [1019, 0]
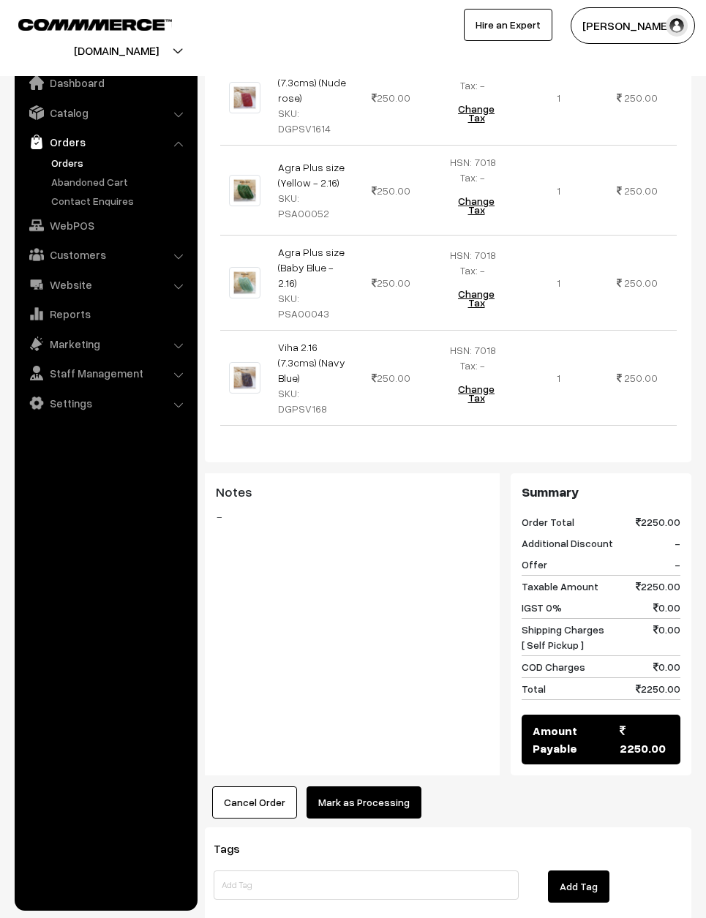
click at [345, 787] on button "Mark as Processing" at bounding box center [364, 803] width 115 height 32
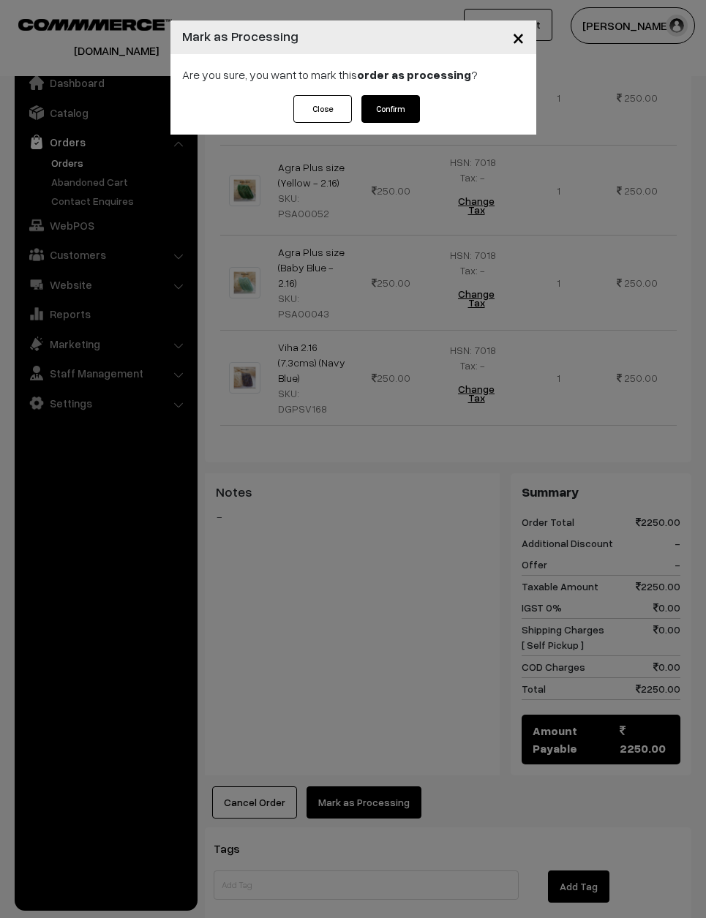
click at [387, 108] on button "Confirm" at bounding box center [391, 109] width 59 height 28
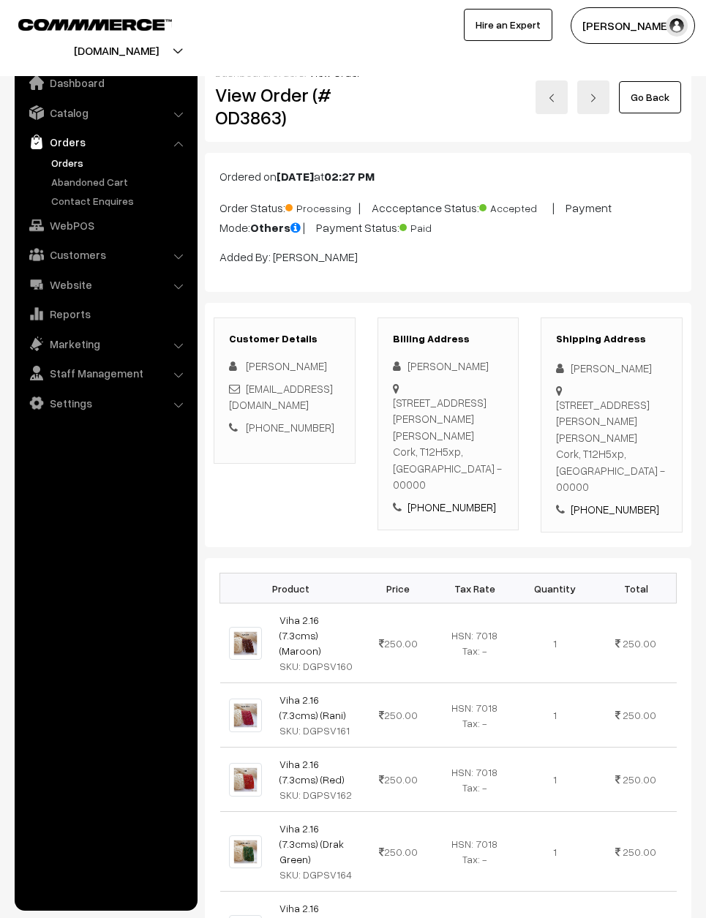
click at [659, 96] on link "Go Back" at bounding box center [650, 97] width 62 height 32
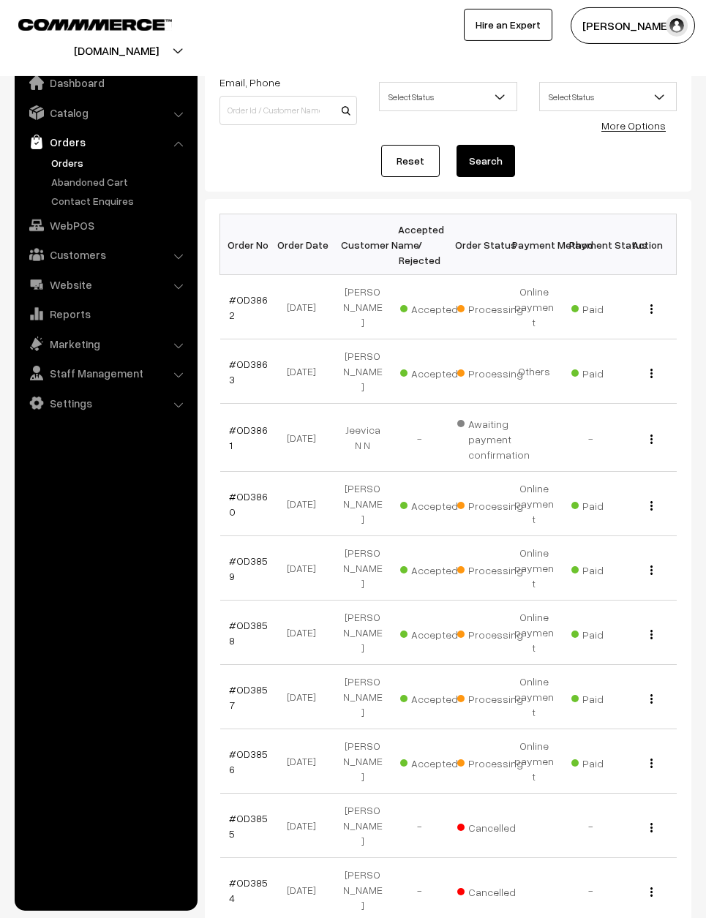
scroll to position [84, 0]
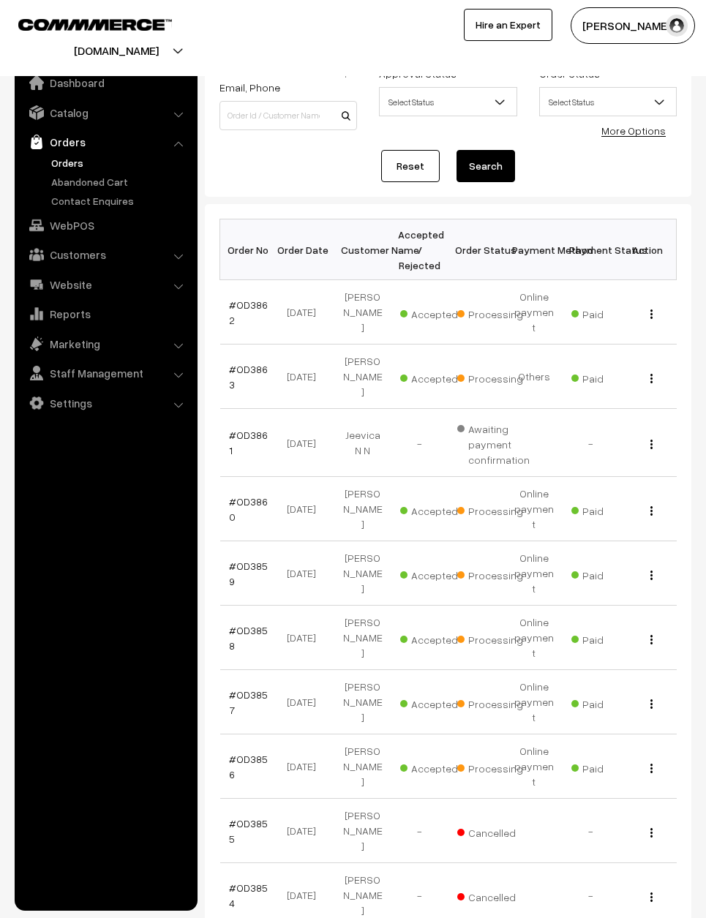
click at [241, 753] on link "#OD3856" at bounding box center [248, 767] width 39 height 28
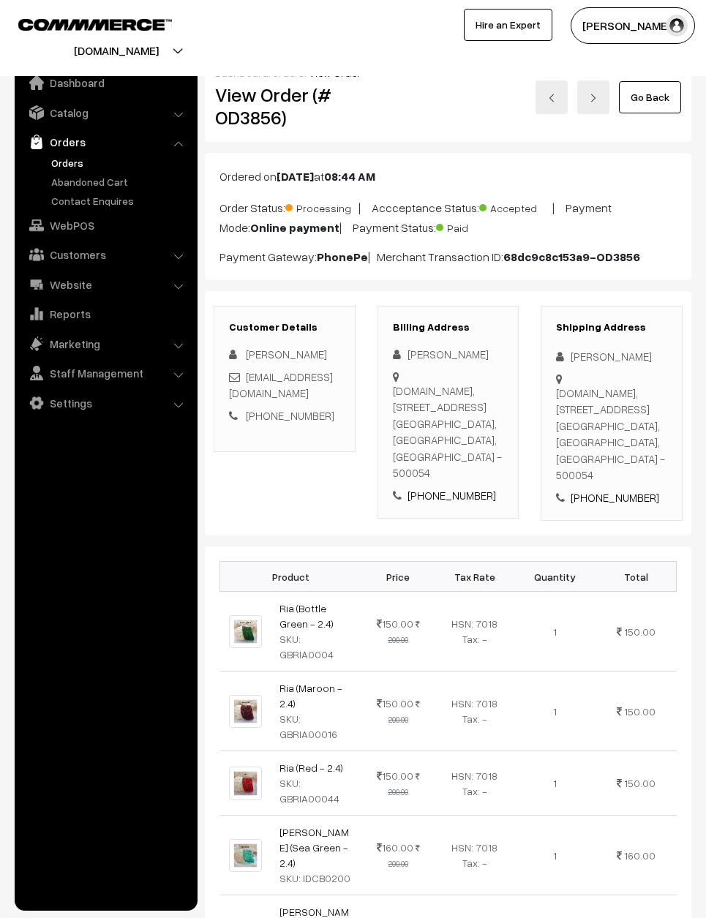
click at [651, 91] on link "Go Back" at bounding box center [650, 97] width 62 height 32
